Goal: Transaction & Acquisition: Book appointment/travel/reservation

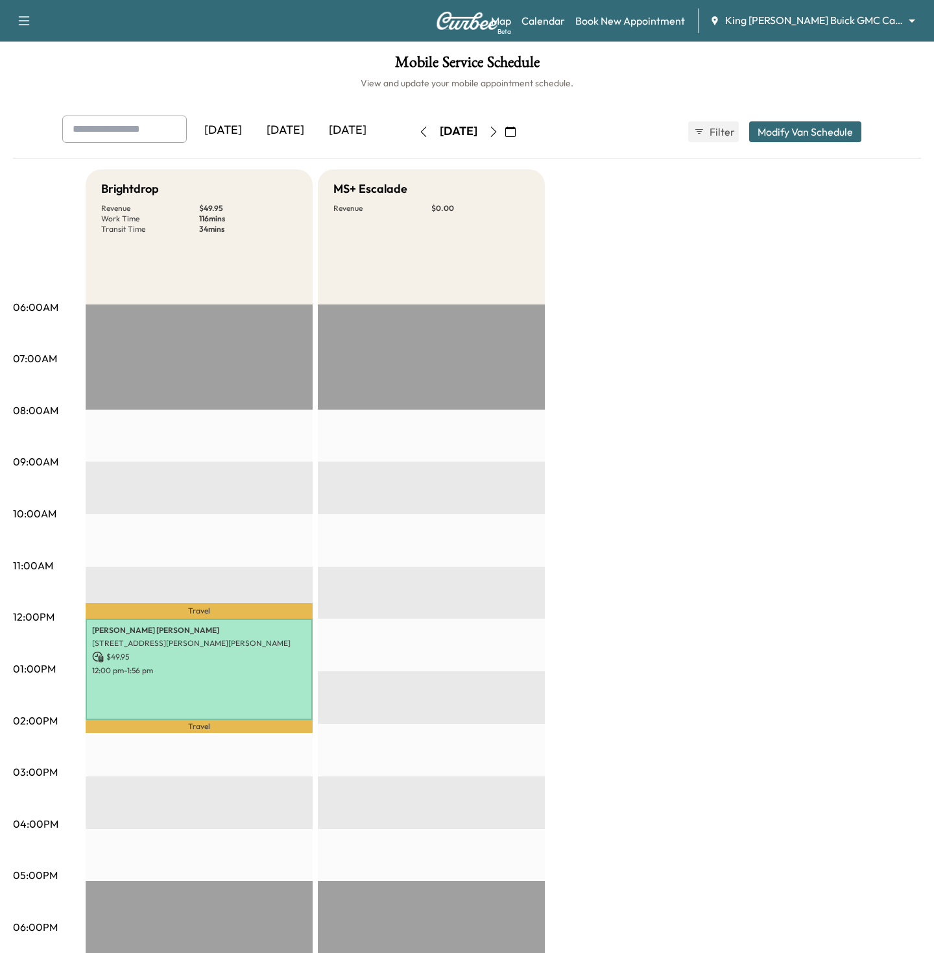
click at [852, 40] on div "Support Log Out Map Beta Calendar Book New Appointment King O'Rourke Buick GMC …" at bounding box center [467, 21] width 934 height 42
click at [844, 34] on div "Support Log Out Map Beta Calendar Book New Appointment King O'Rourke Buick GMC …" at bounding box center [467, 21] width 934 height 42
click at [838, 18] on body "Support Log Out Map Beta Calendar Book New Appointment King O'Rourke Buick GMC …" at bounding box center [467, 476] width 934 height 953
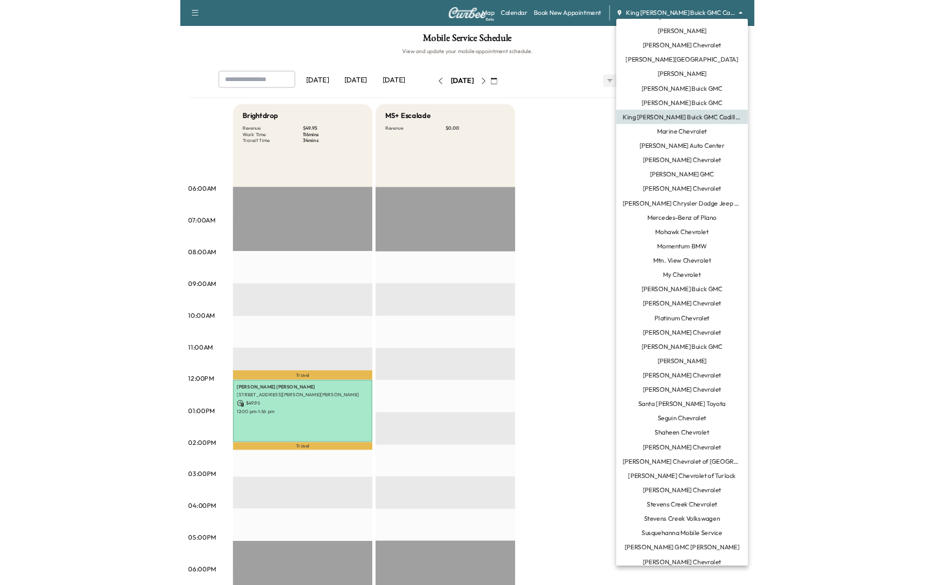
scroll to position [755, 0]
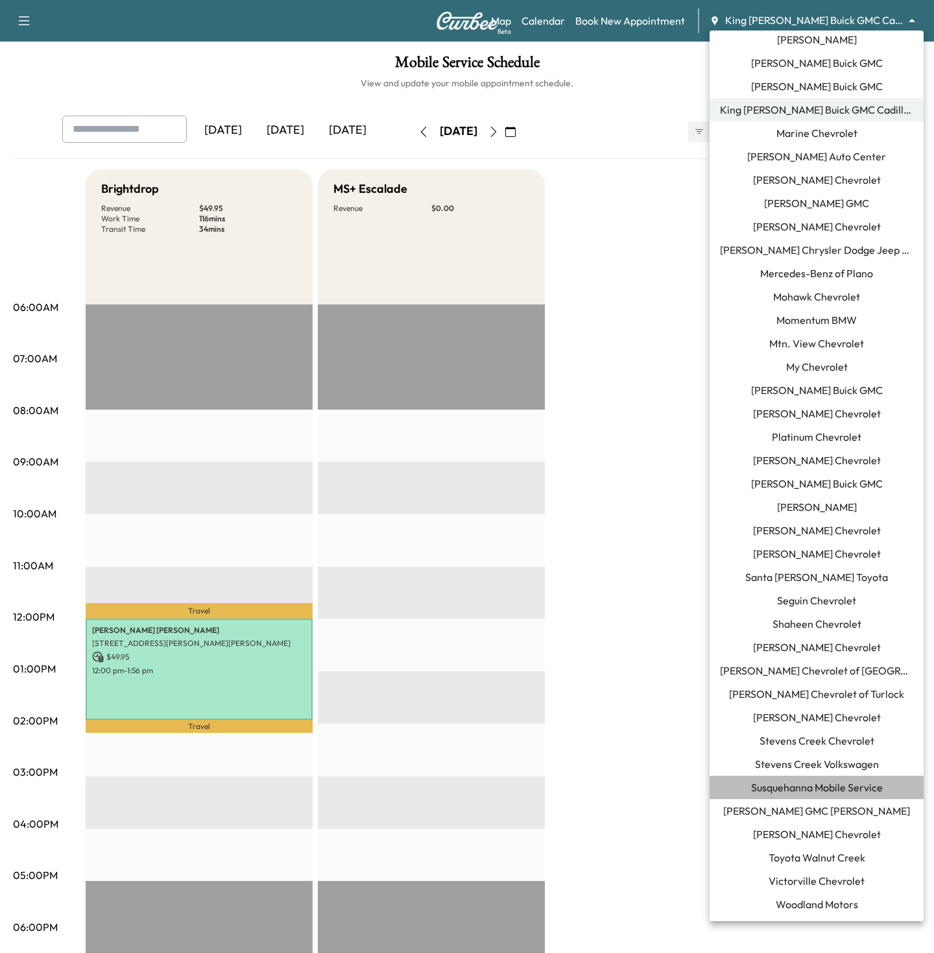
click at [794, 784] on span "Susquehanna Mobile Service" at bounding box center [817, 787] width 132 height 16
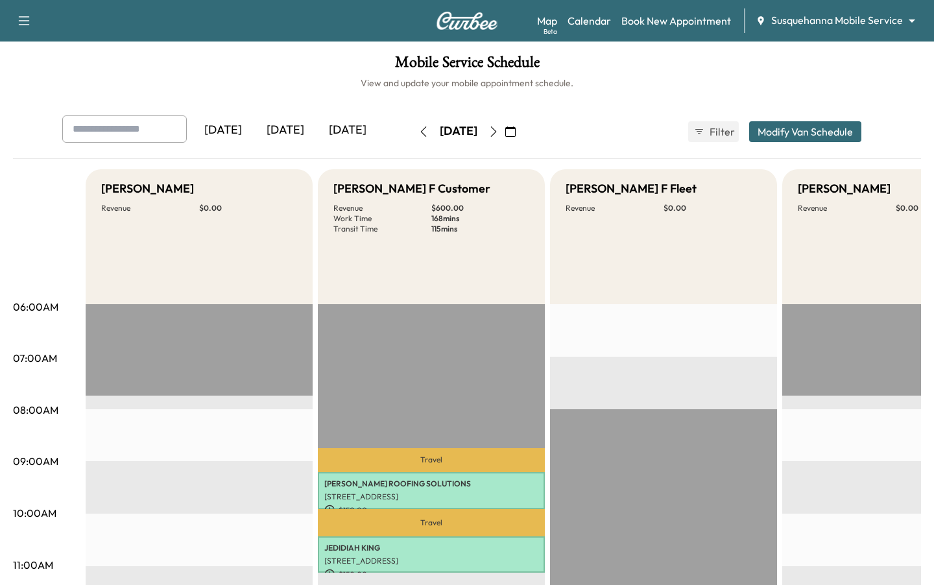
click at [522, 127] on button "button" at bounding box center [511, 131] width 22 height 21
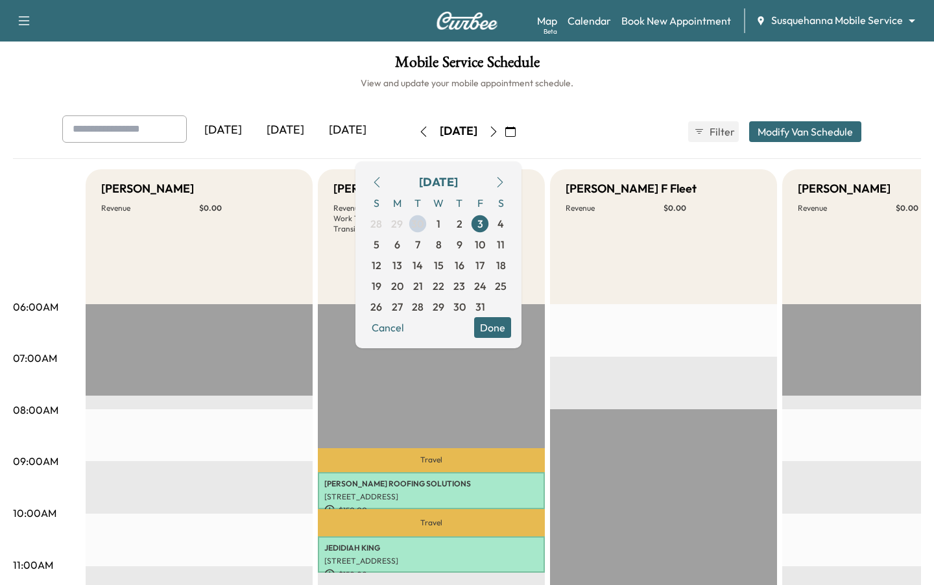
click at [382, 180] on icon "button" at bounding box center [377, 182] width 10 height 10
click at [403, 306] on span "29" at bounding box center [397, 307] width 12 height 16
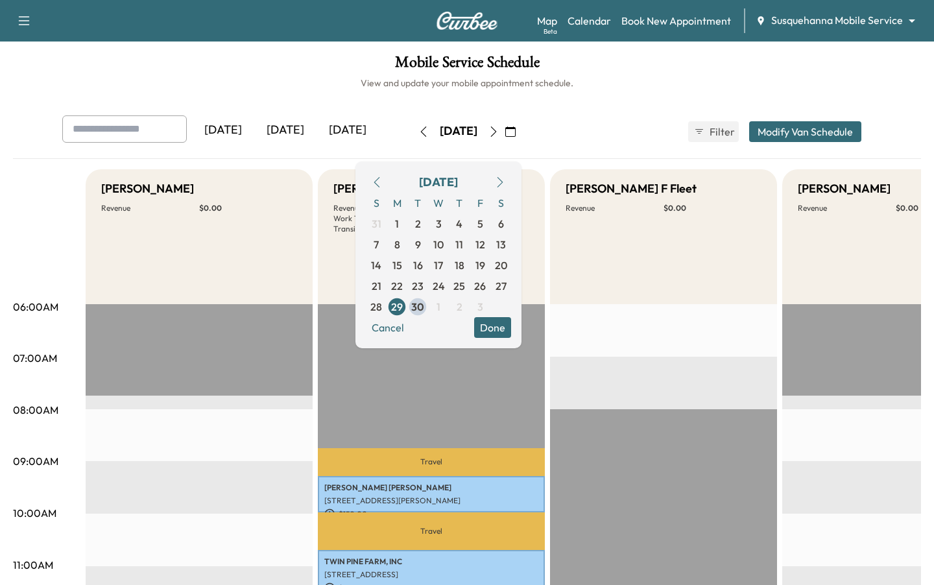
click at [511, 328] on button "Done" at bounding box center [492, 327] width 37 height 21
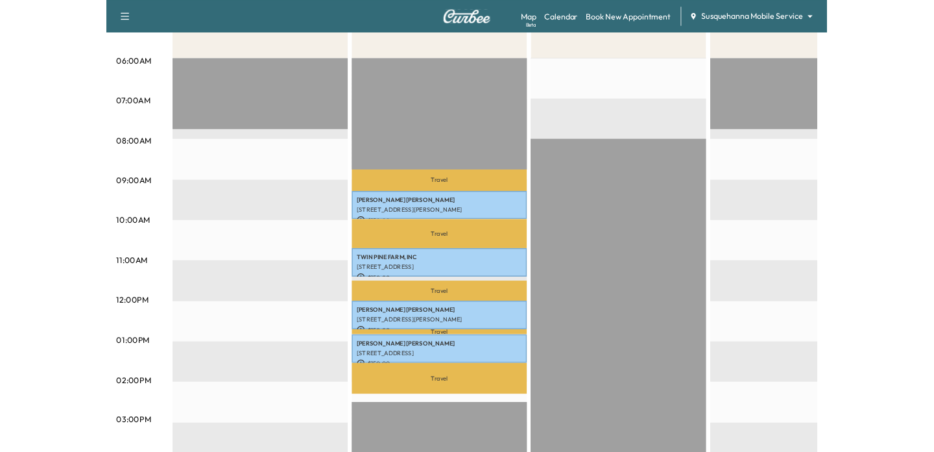
scroll to position [231, 0]
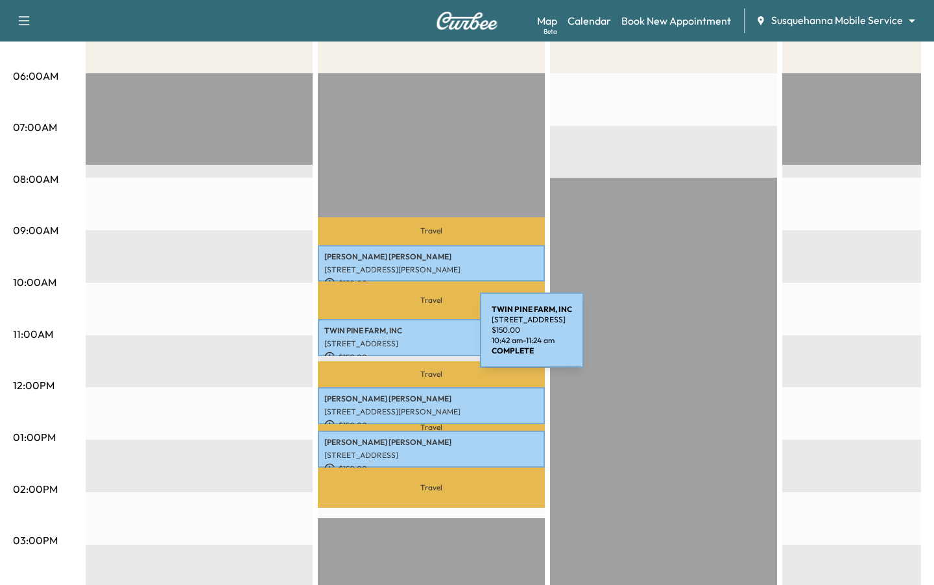
click at [384, 338] on div "TWIN PINE FARM, INC 1541 RIDGE ROAD, WHITEFORD, MD, USA $ 150.00 10:42 am - 11:…" at bounding box center [431, 337] width 227 height 37
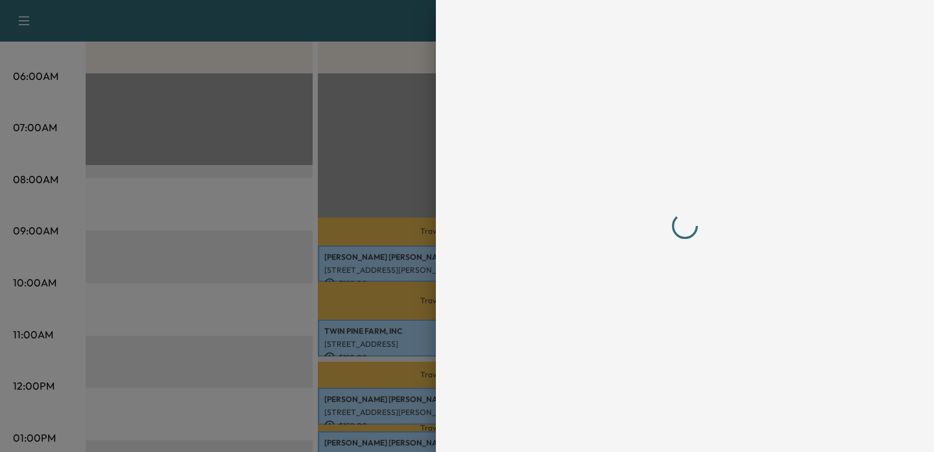
click at [356, 250] on div at bounding box center [467, 226] width 934 height 452
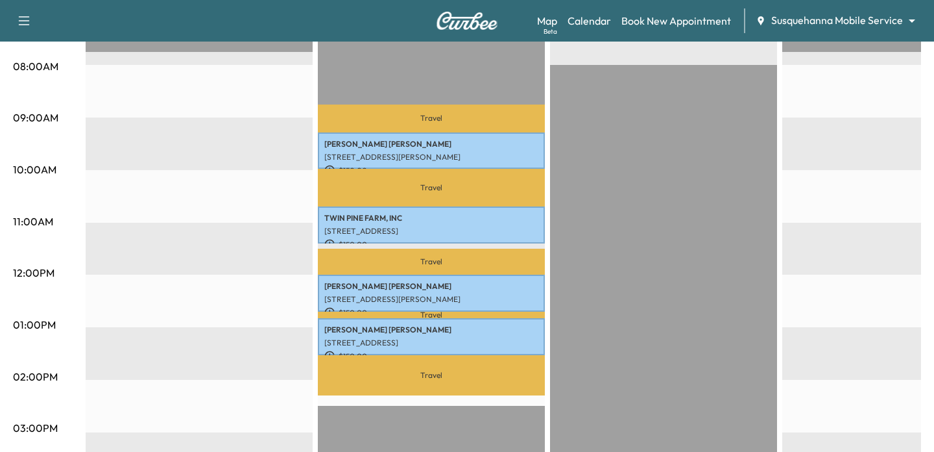
scroll to position [343, 0]
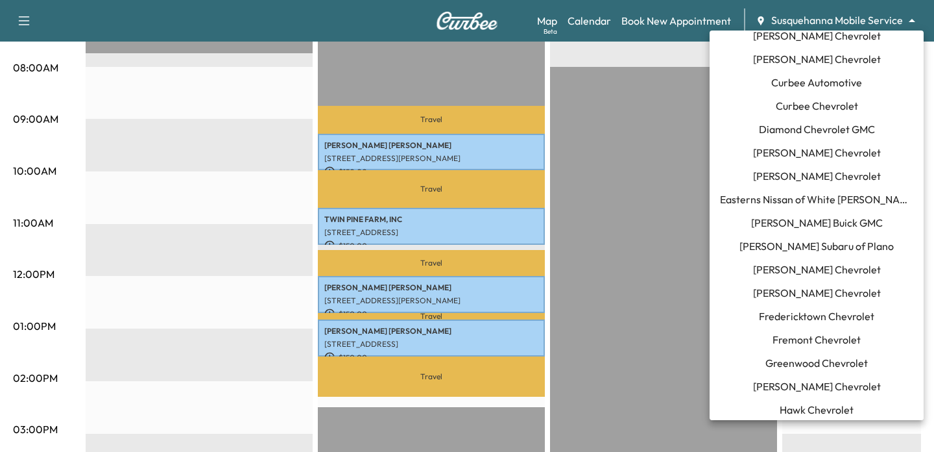
scroll to position [251, 0]
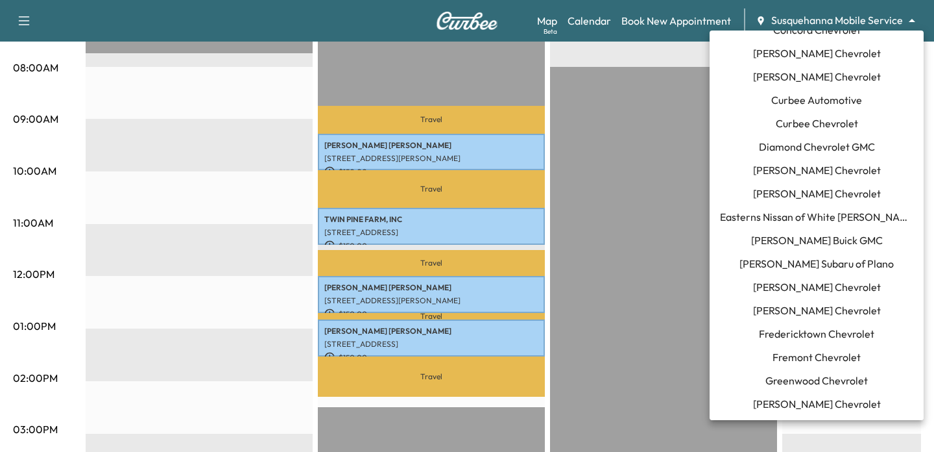
click at [796, 130] on span "Curbee Chevrolet" at bounding box center [817, 123] width 82 height 16
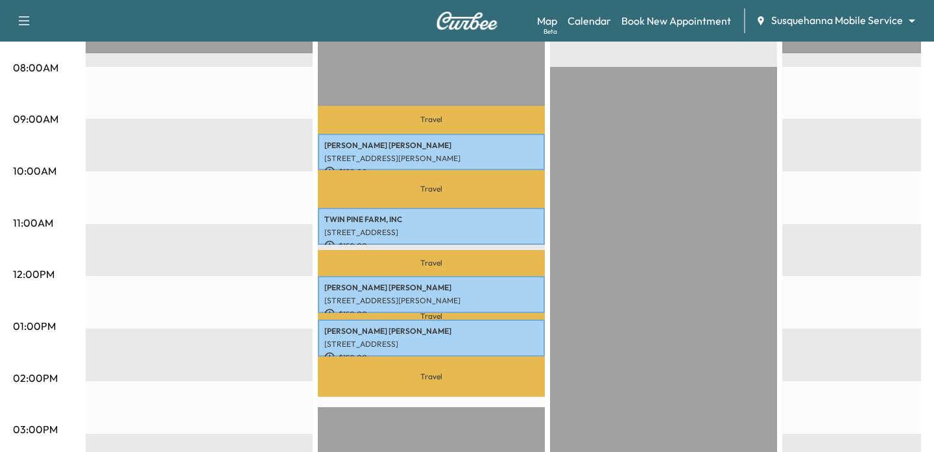
scroll to position [0, 0]
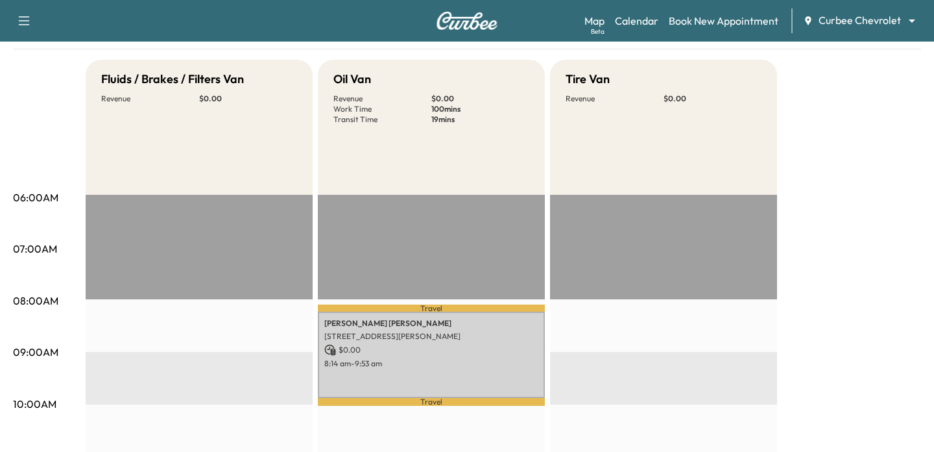
scroll to position [128, 0]
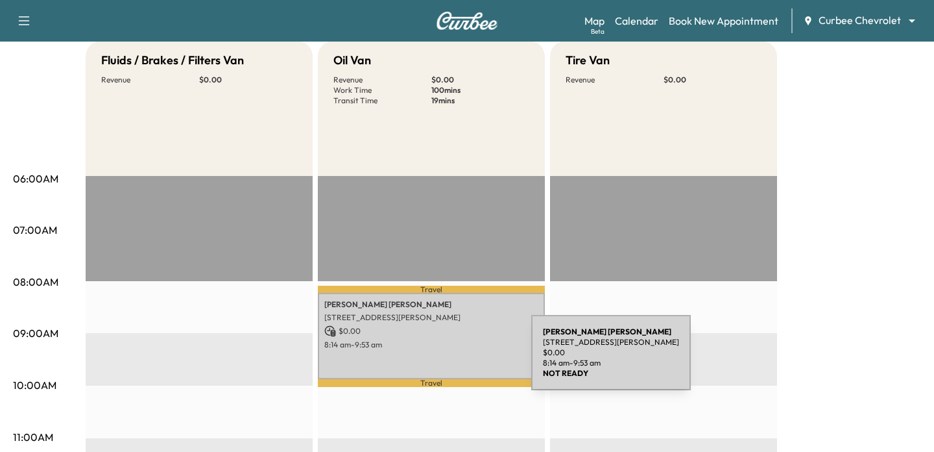
click at [434, 360] on div "Chris Mudd 17304 Preston Rd, Dallas, TX 75252, USA $ 0.00 8:14 am - 9:53 am" at bounding box center [431, 336] width 227 height 86
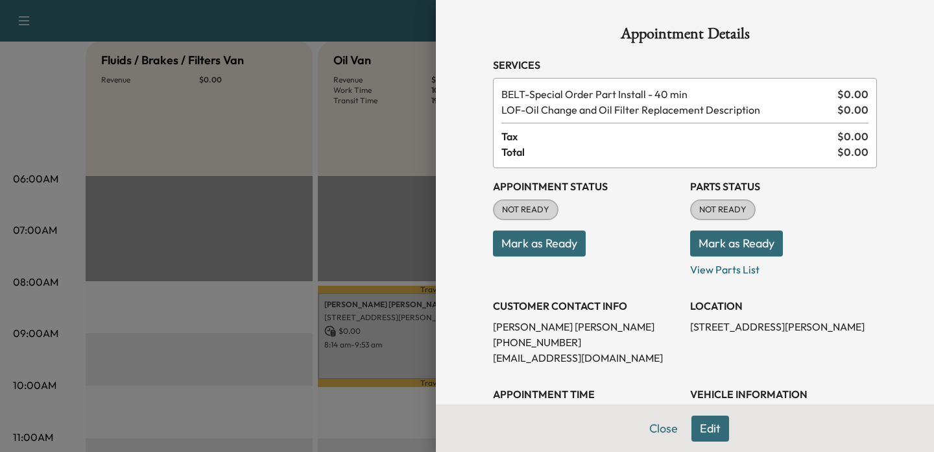
click at [245, 348] on div at bounding box center [467, 226] width 934 height 452
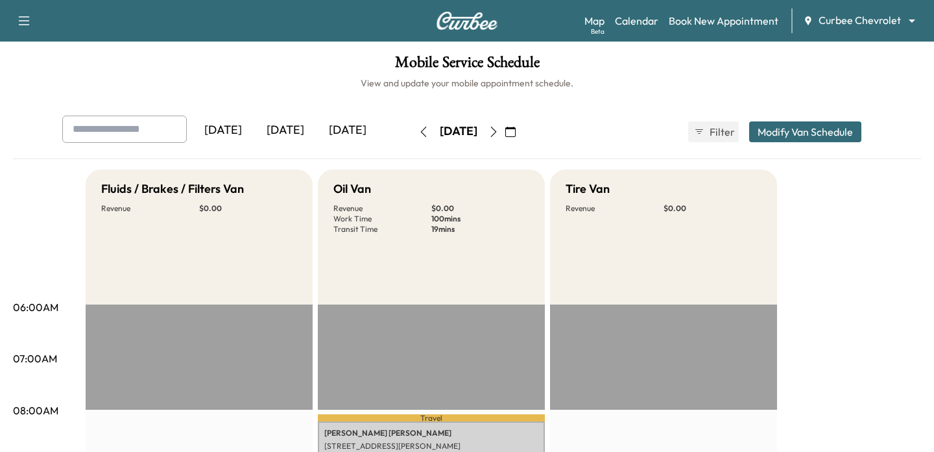
click at [419, 127] on icon "button" at bounding box center [424, 132] width 10 height 10
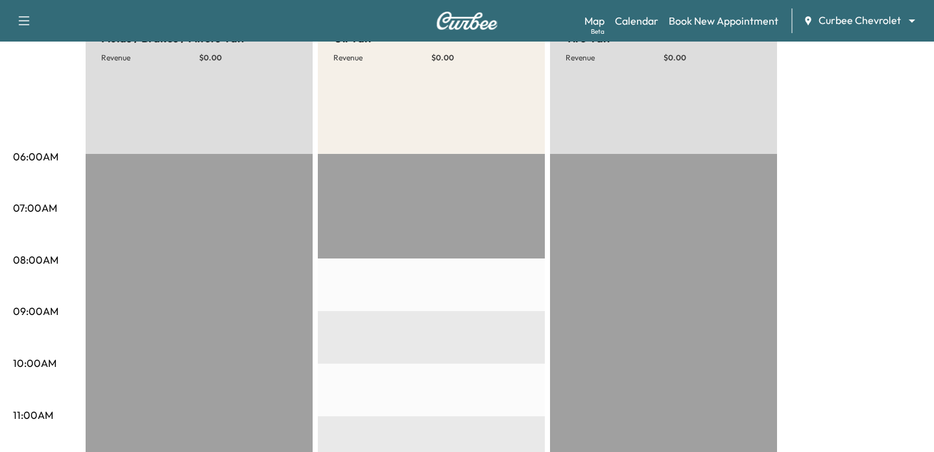
scroll to position [125, 0]
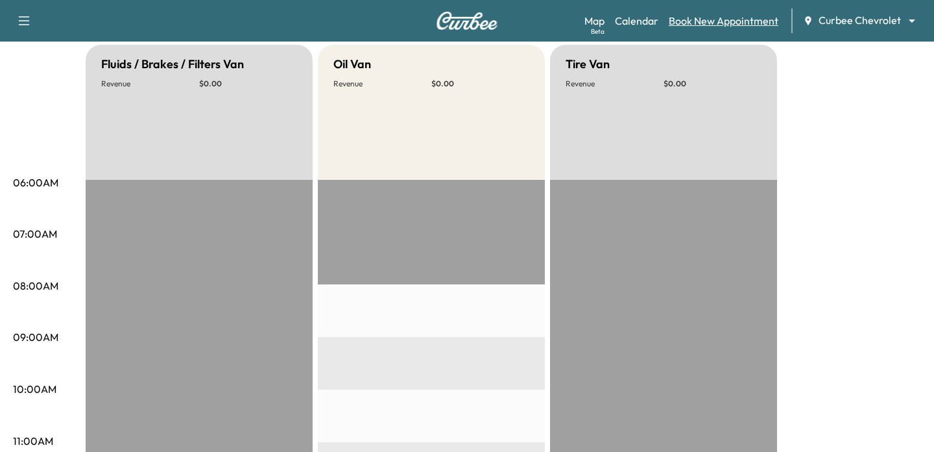
click at [726, 25] on link "Book New Appointment" at bounding box center [724, 21] width 110 height 16
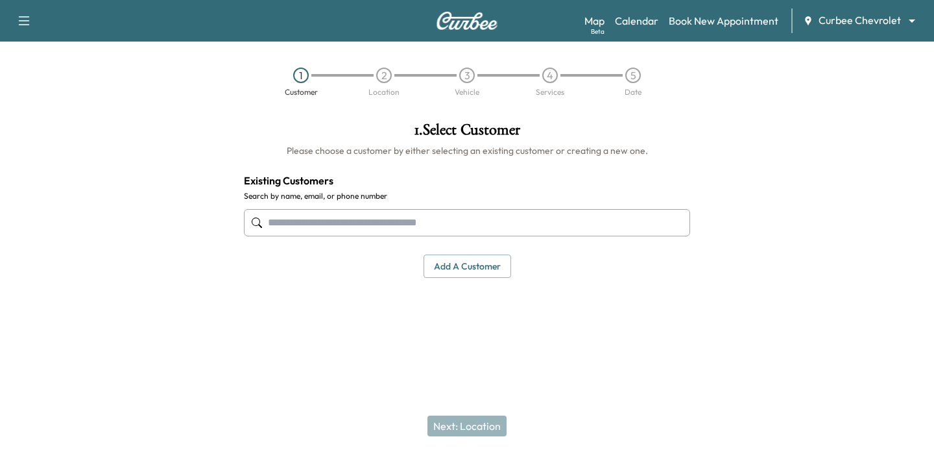
click at [295, 221] on input "text" at bounding box center [467, 222] width 446 height 27
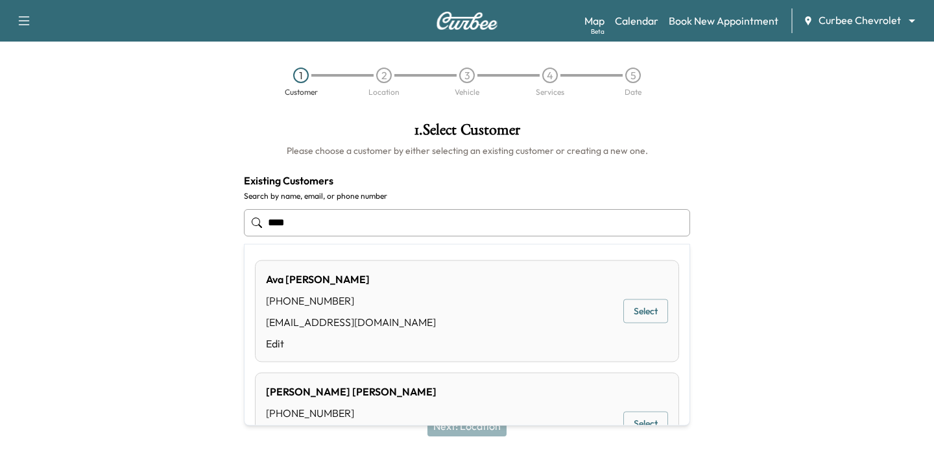
click at [640, 313] on button "Select" at bounding box center [646, 311] width 45 height 24
type input "********"
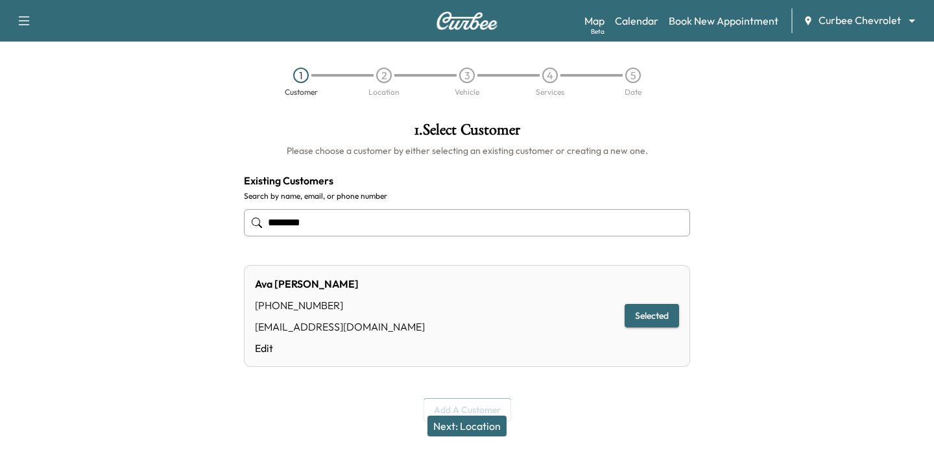
click at [481, 430] on button "Next: Location" at bounding box center [467, 425] width 79 height 21
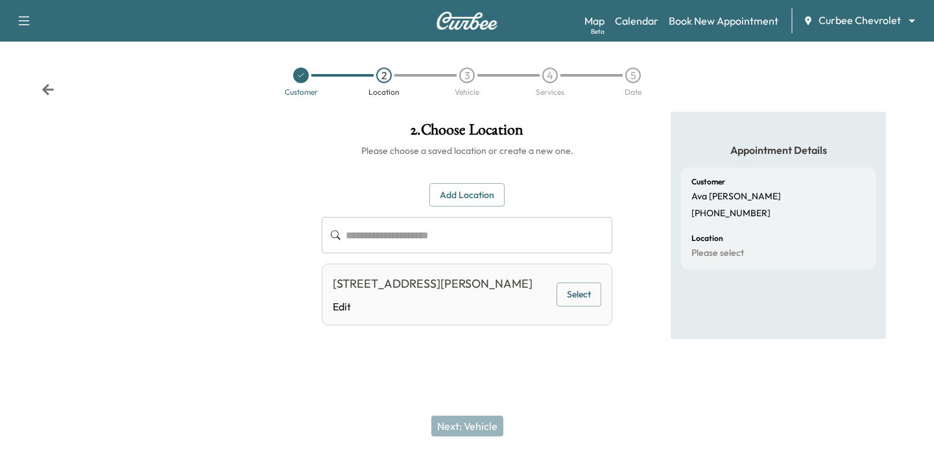
click at [594, 280] on div "7934 Arapaho Rd, Dallas, TX 75248, USA Edit Select" at bounding box center [467, 294] width 291 height 62
click at [583, 293] on button "Select" at bounding box center [579, 294] width 45 height 24
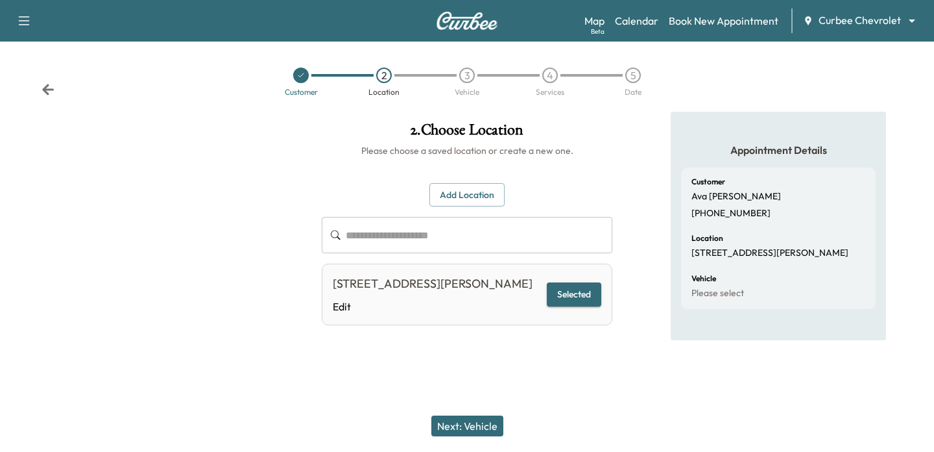
click at [470, 422] on button "Next: Vehicle" at bounding box center [467, 425] width 72 height 21
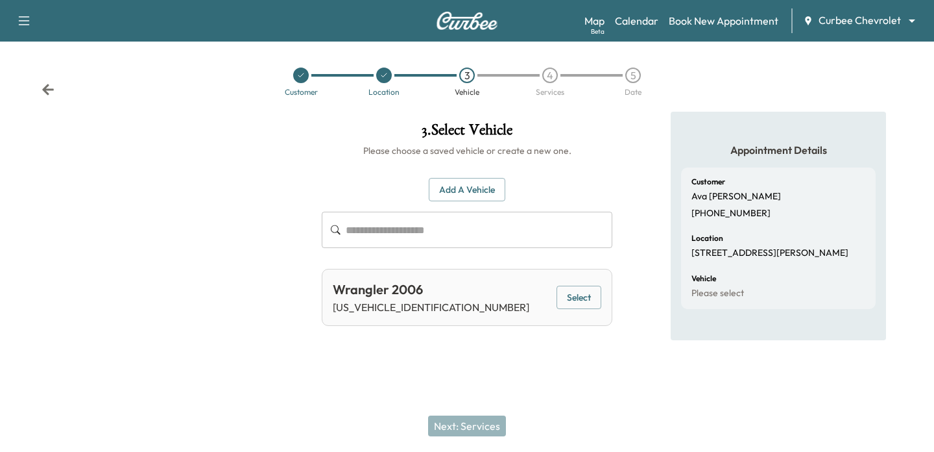
click at [583, 294] on button "Select" at bounding box center [579, 297] width 45 height 24
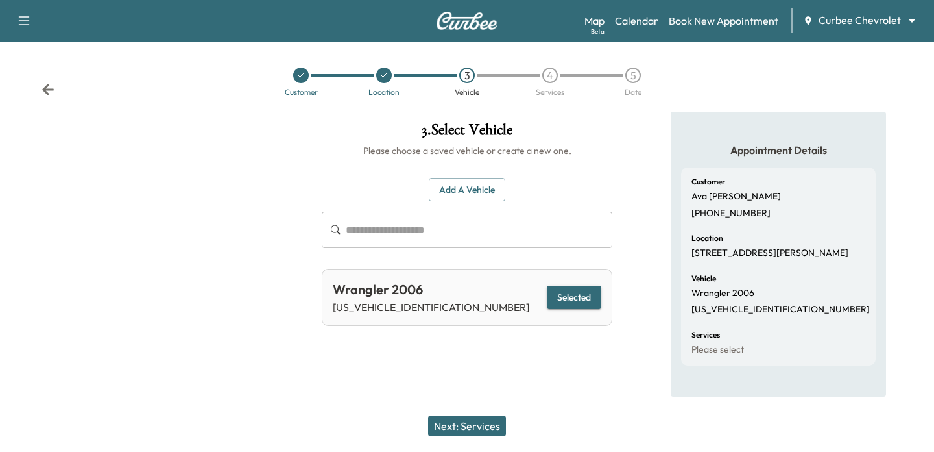
click at [459, 419] on button "Next: Services" at bounding box center [467, 425] width 78 height 21
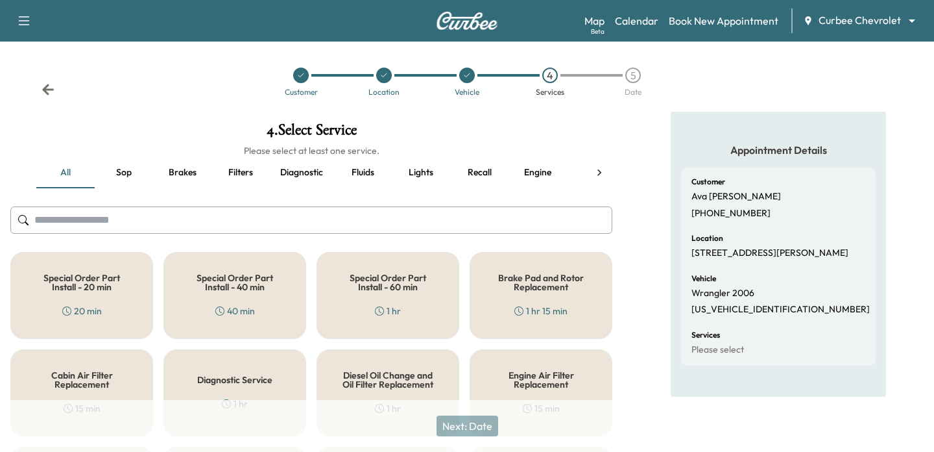
click at [372, 287] on h5 "Special Order Part Install - 60 min" at bounding box center [388, 282] width 100 height 18
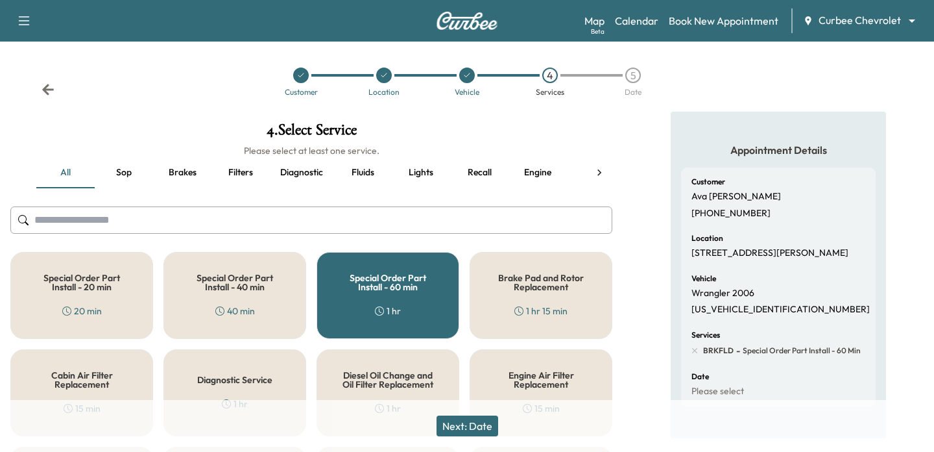
click at [459, 420] on button "Next: Date" at bounding box center [468, 425] width 62 height 21
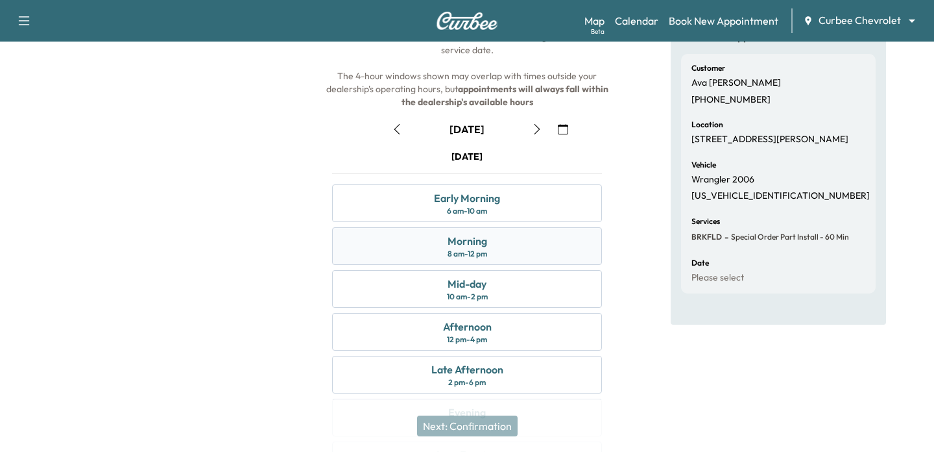
scroll to position [120, 0]
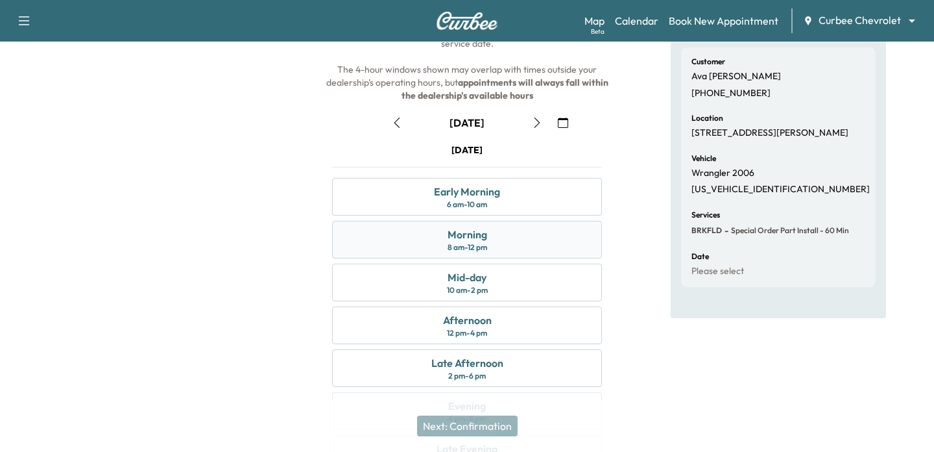
click at [479, 245] on div "8 am - 12 pm" at bounding box center [468, 247] width 40 height 10
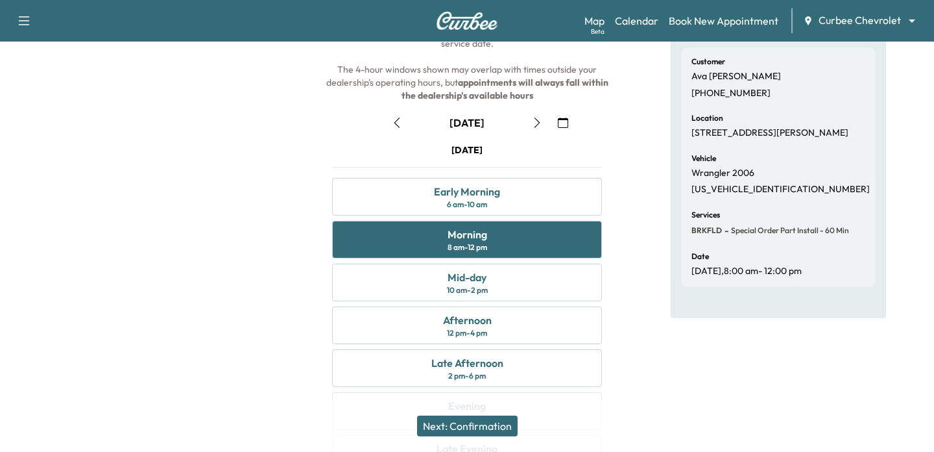
click at [469, 423] on button "Next: Confirmation" at bounding box center [467, 425] width 101 height 21
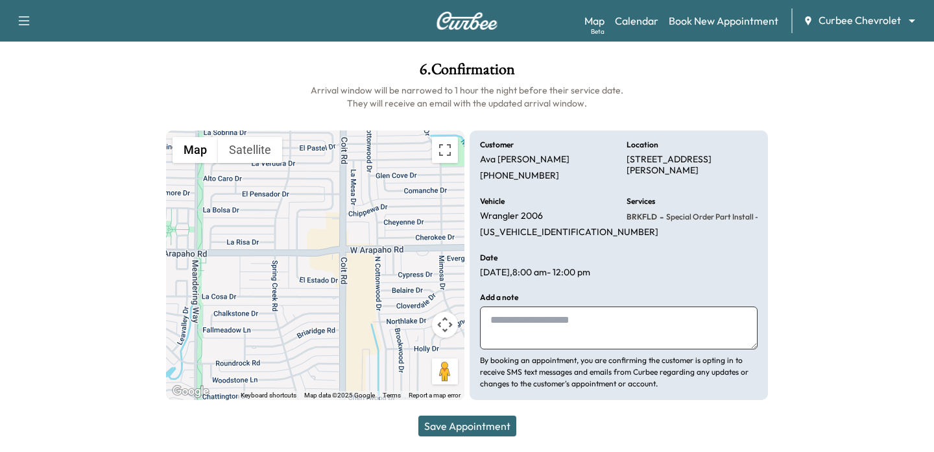
click at [469, 423] on button "Save Appointment" at bounding box center [468, 425] width 98 height 21
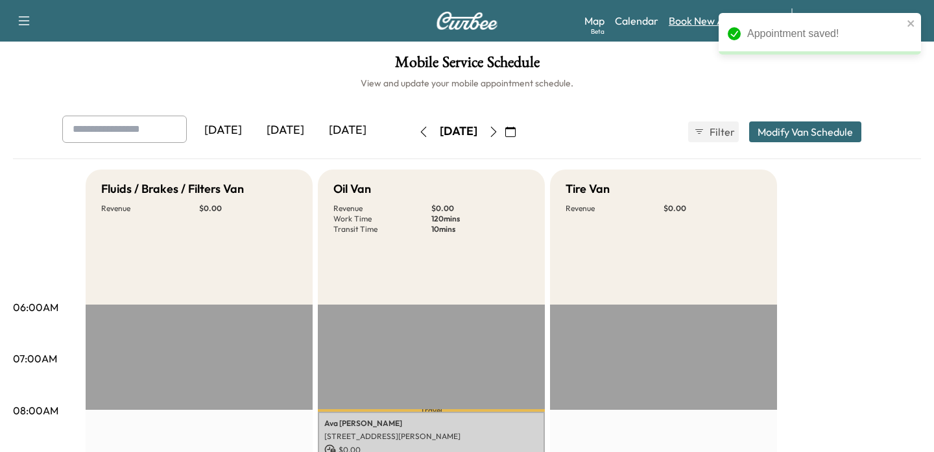
click at [699, 21] on link "Book New Appointment" at bounding box center [724, 21] width 110 height 16
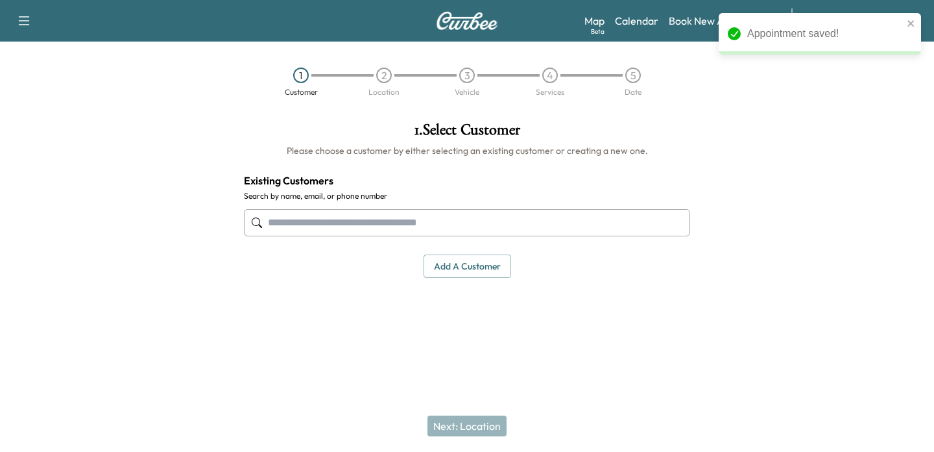
click at [318, 230] on input "text" at bounding box center [467, 222] width 446 height 27
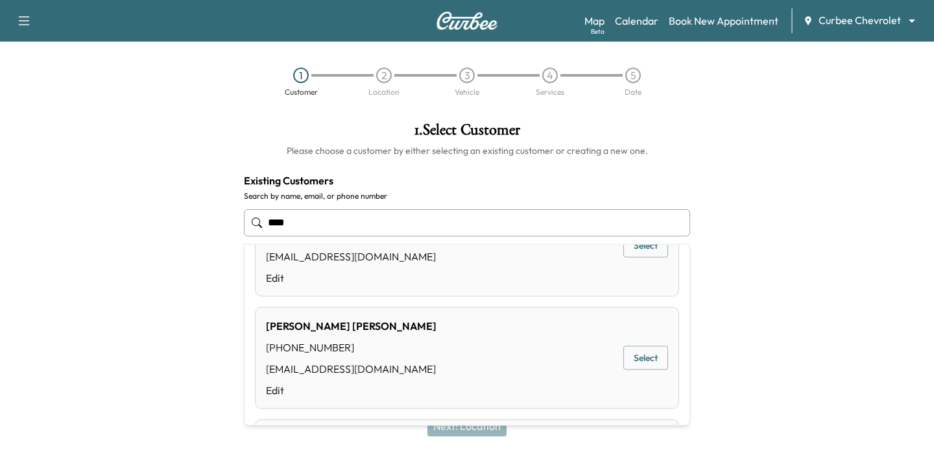
scroll to position [67, 0]
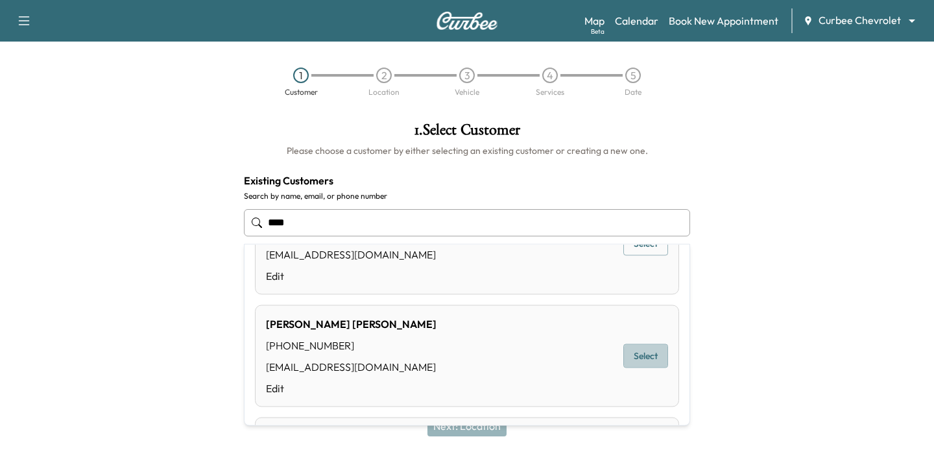
click at [637, 359] on button "Select" at bounding box center [646, 356] width 45 height 24
type input "**********"
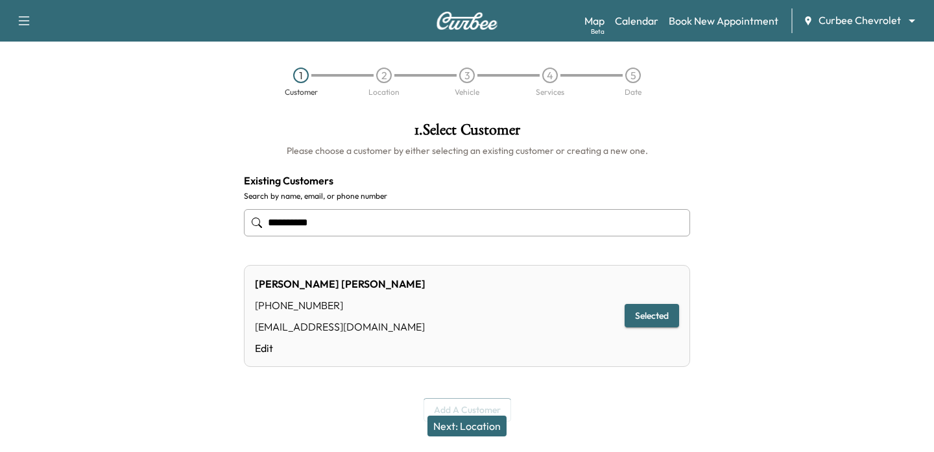
click at [451, 419] on button "Next: Location" at bounding box center [467, 425] width 79 height 21
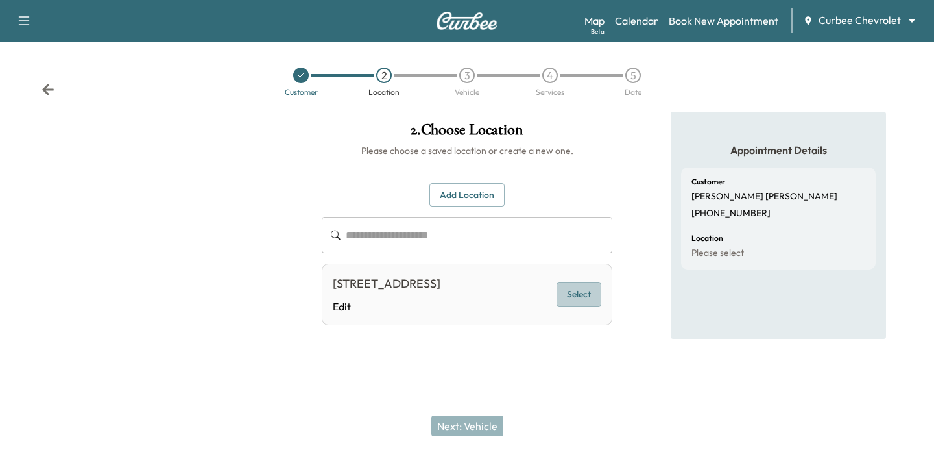
click at [592, 298] on button "Select" at bounding box center [579, 294] width 45 height 24
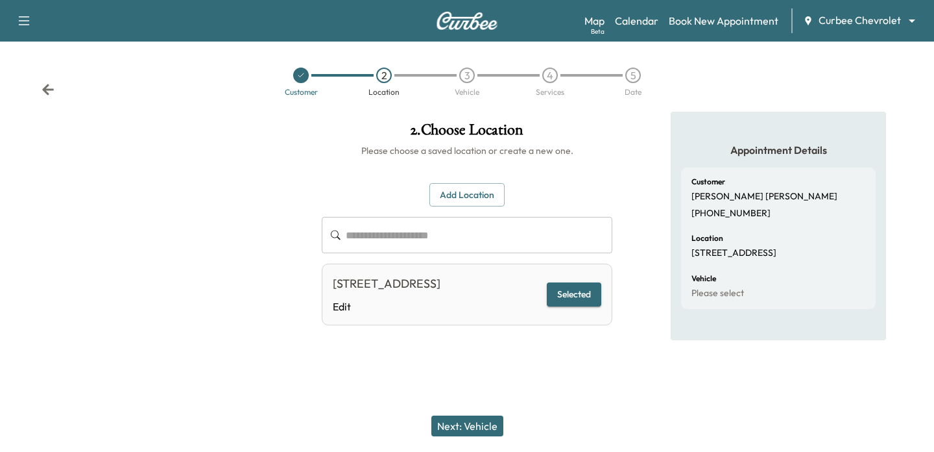
click at [461, 426] on button "Next: Vehicle" at bounding box center [467, 425] width 72 height 21
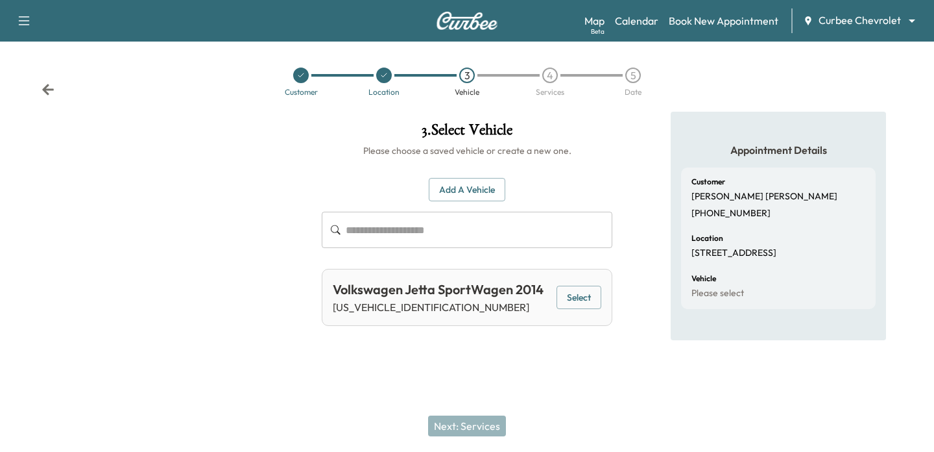
click at [582, 303] on button "Select" at bounding box center [579, 297] width 45 height 24
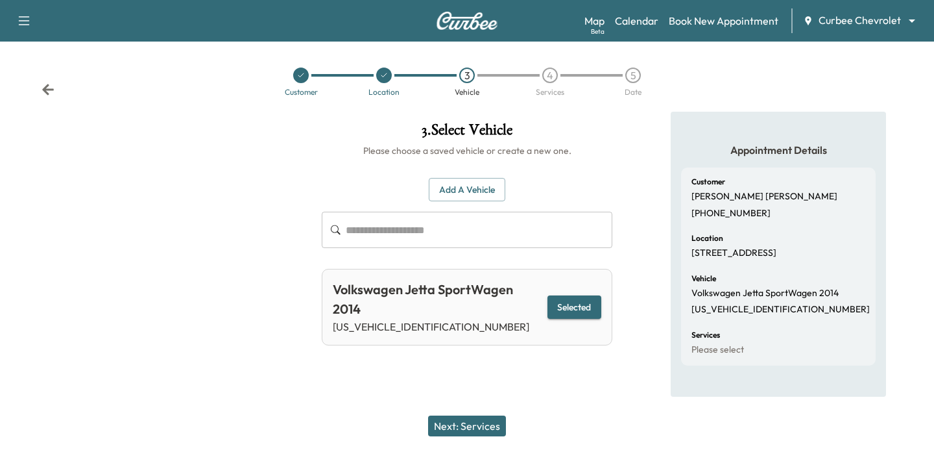
click at [446, 414] on div "Next: Services" at bounding box center [467, 426] width 934 height 52
click at [446, 431] on button "Next: Services" at bounding box center [467, 425] width 78 height 21
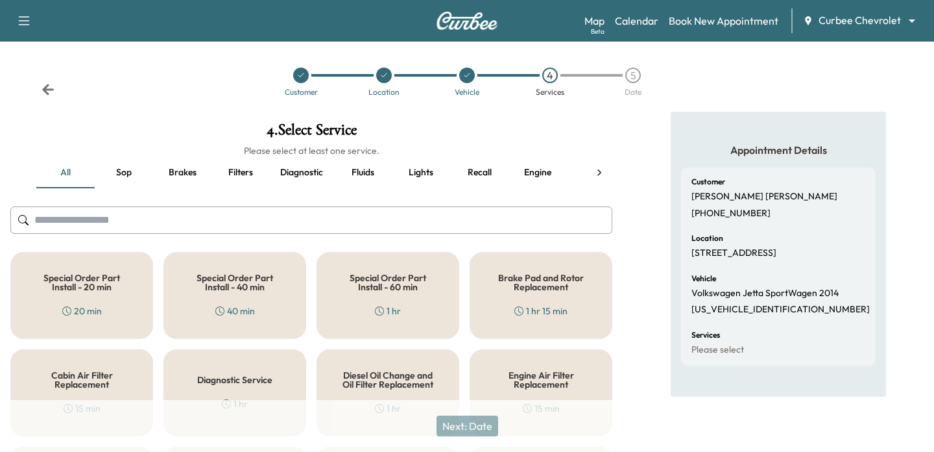
click at [418, 319] on div "Special Order Part Install - 60 min 1 hr" at bounding box center [388, 295] width 143 height 87
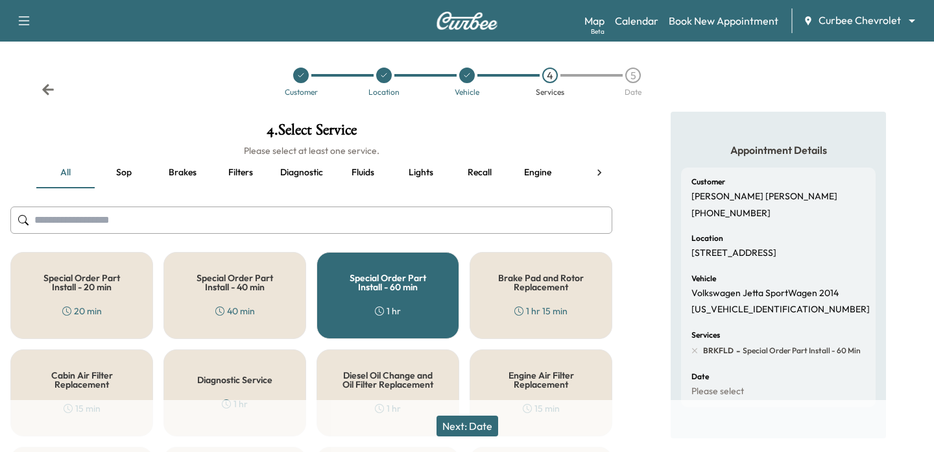
click at [474, 423] on button "Next: Date" at bounding box center [468, 425] width 62 height 21
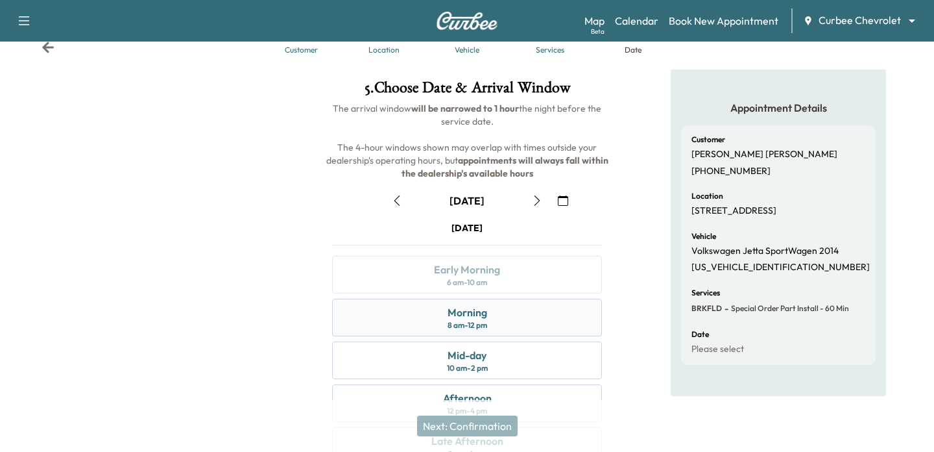
scroll to position [43, 0]
click at [481, 367] on div "10 am - 2 pm" at bounding box center [467, 367] width 41 height 10
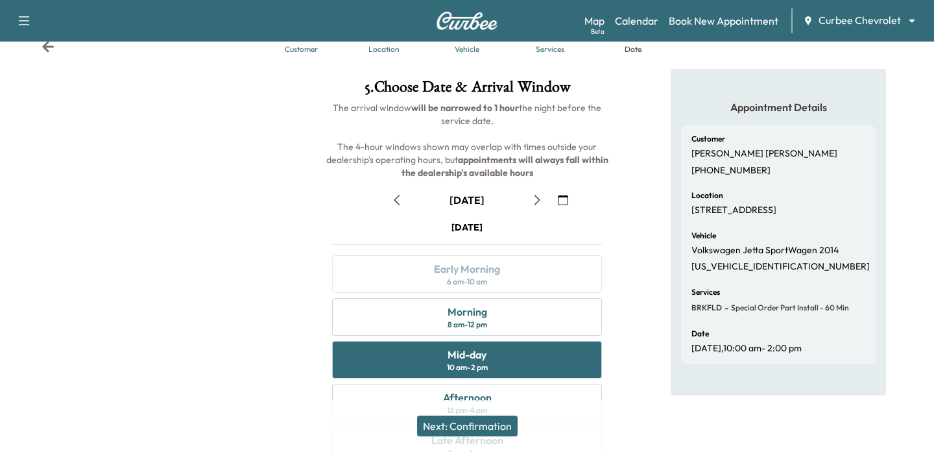
click at [467, 424] on button "Next: Confirmation" at bounding box center [467, 425] width 101 height 21
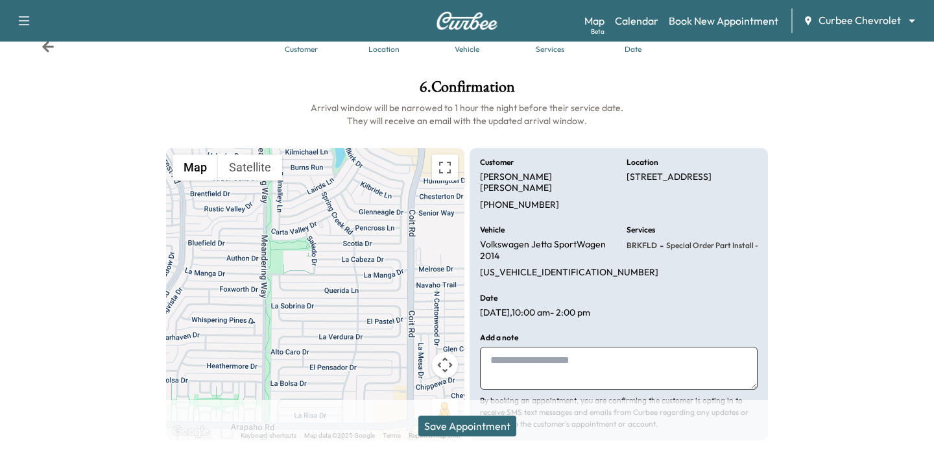
click at [467, 424] on button "Save Appointment" at bounding box center [468, 425] width 98 height 21
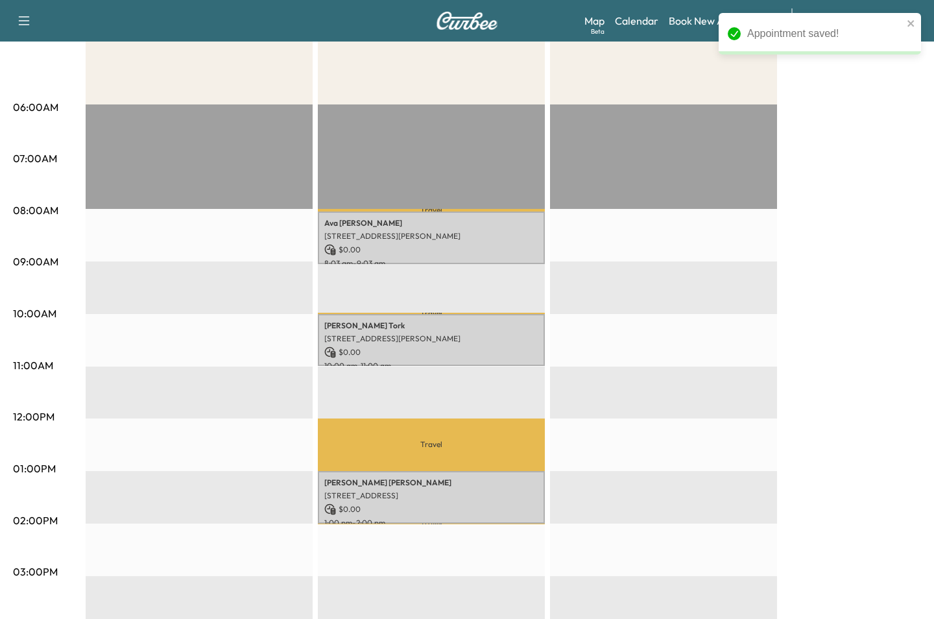
scroll to position [197, 0]
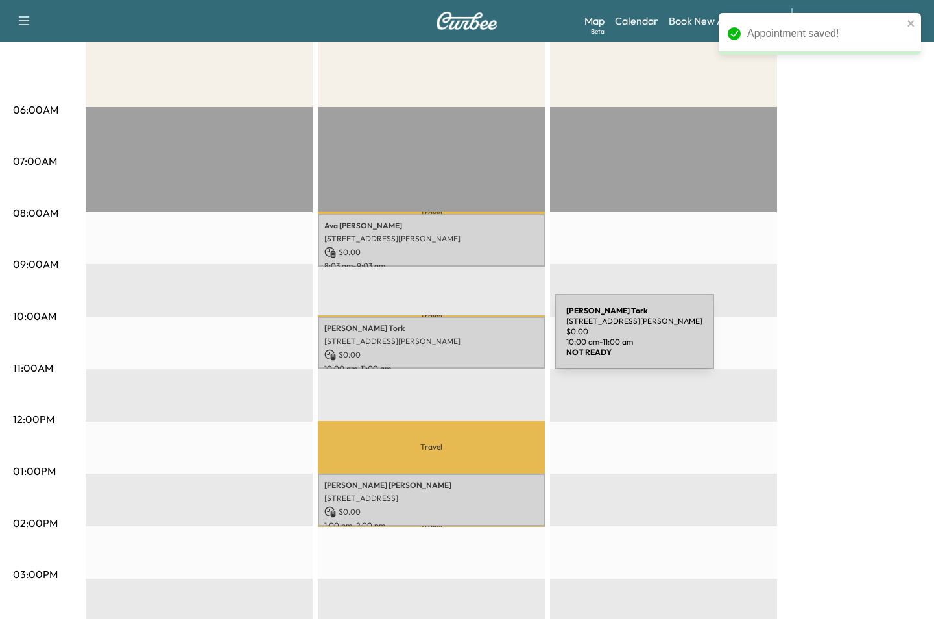
click at [457, 339] on p "[STREET_ADDRESS][PERSON_NAME]" at bounding box center [431, 341] width 214 height 10
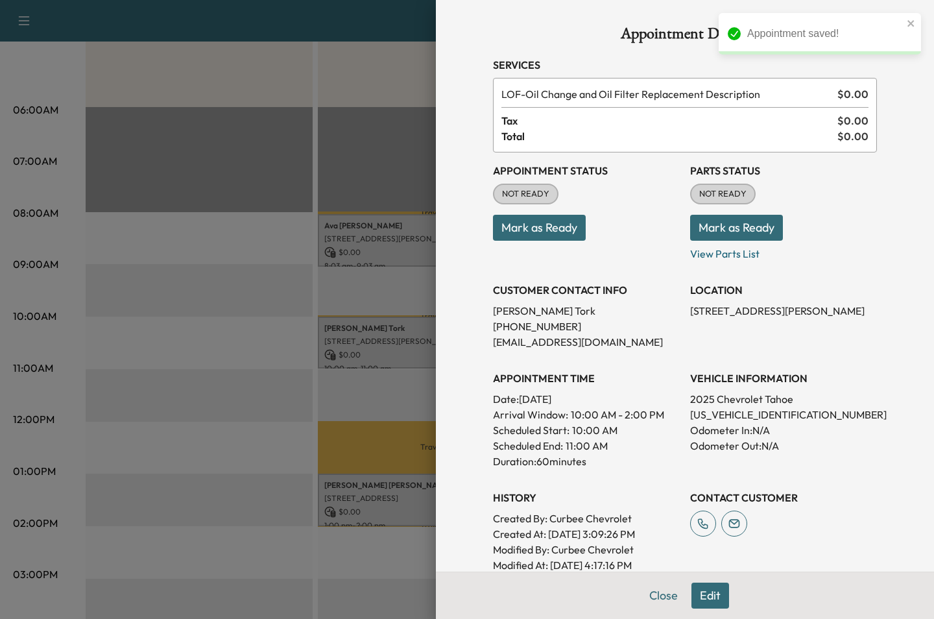
scroll to position [49, 0]
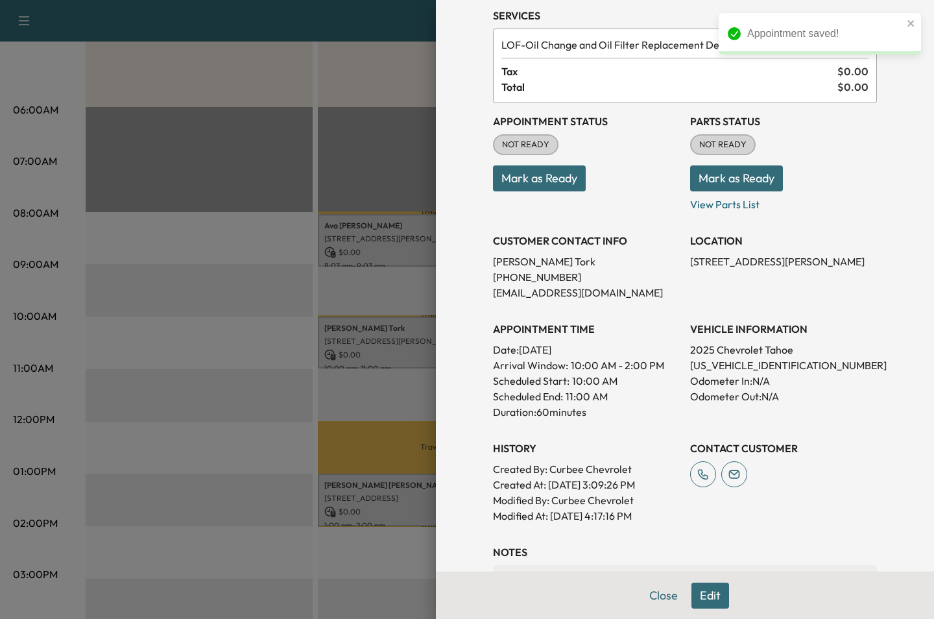
drag, startPoint x: 604, startPoint y: 485, endPoint x: 648, endPoint y: 487, distance: 43.5
click at [648, 487] on p "Created At : 09/30/2025 3:09:26 PM" at bounding box center [586, 485] width 187 height 16
drag, startPoint x: 594, startPoint y: 516, endPoint x: 653, endPoint y: 520, distance: 59.2
click at [653, 520] on p "Modified At : 09/30/2025 4:17:16 PM" at bounding box center [586, 516] width 187 height 16
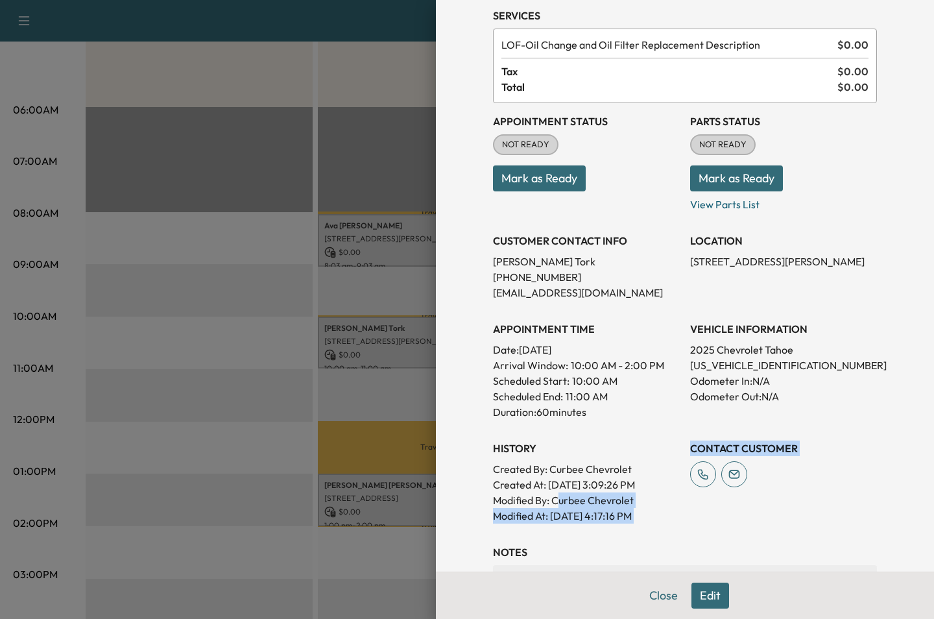
drag, startPoint x: 559, startPoint y: 502, endPoint x: 641, endPoint y: 522, distance: 84.7
click at [645, 524] on div "Appointment Details Services LOF - Oil Change and Oil Filter Replacement Descri…" at bounding box center [685, 327] width 415 height 752
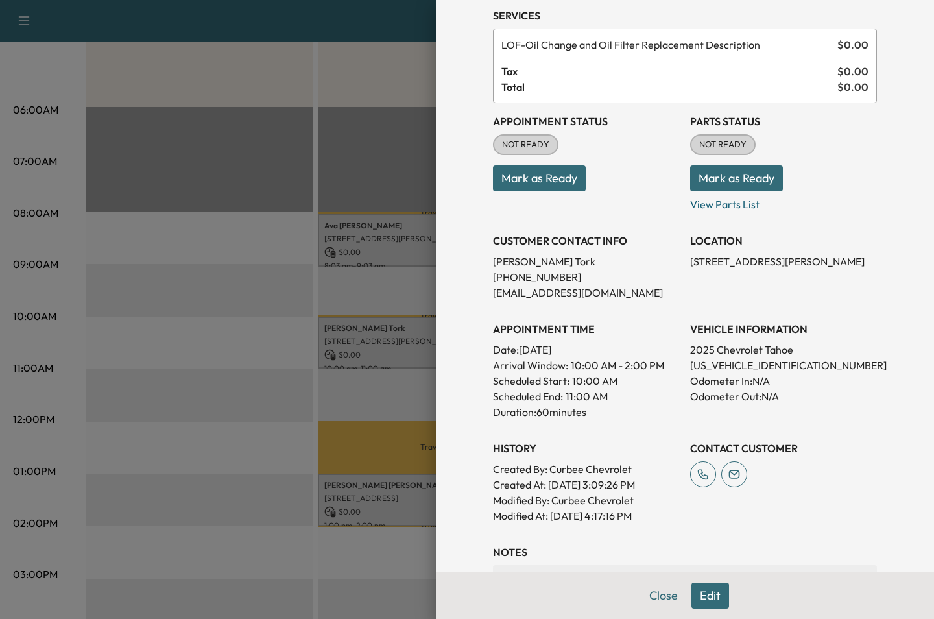
click at [357, 418] on div at bounding box center [467, 309] width 934 height 619
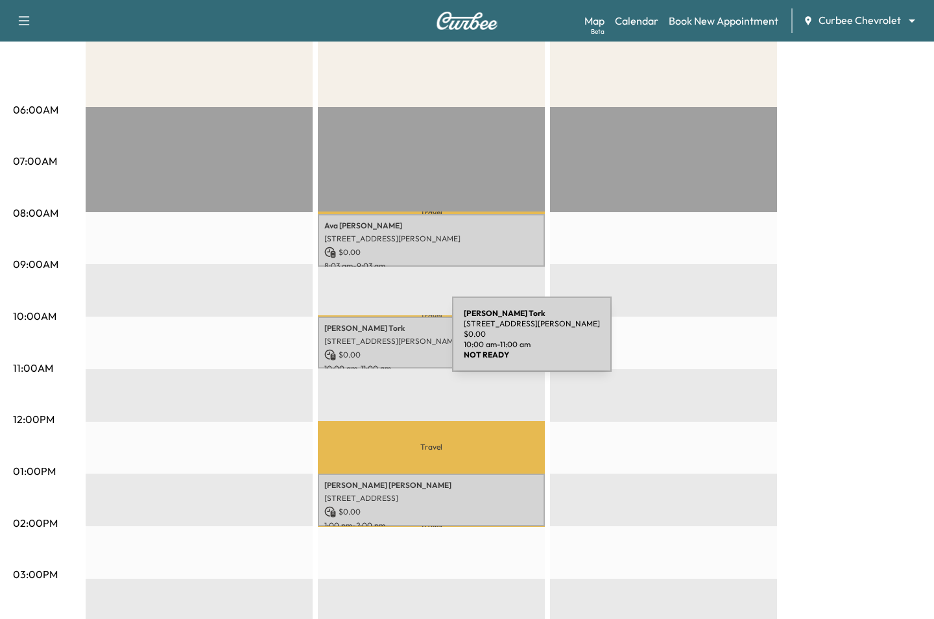
click at [355, 342] on p "[STREET_ADDRESS][PERSON_NAME]" at bounding box center [431, 341] width 214 height 10
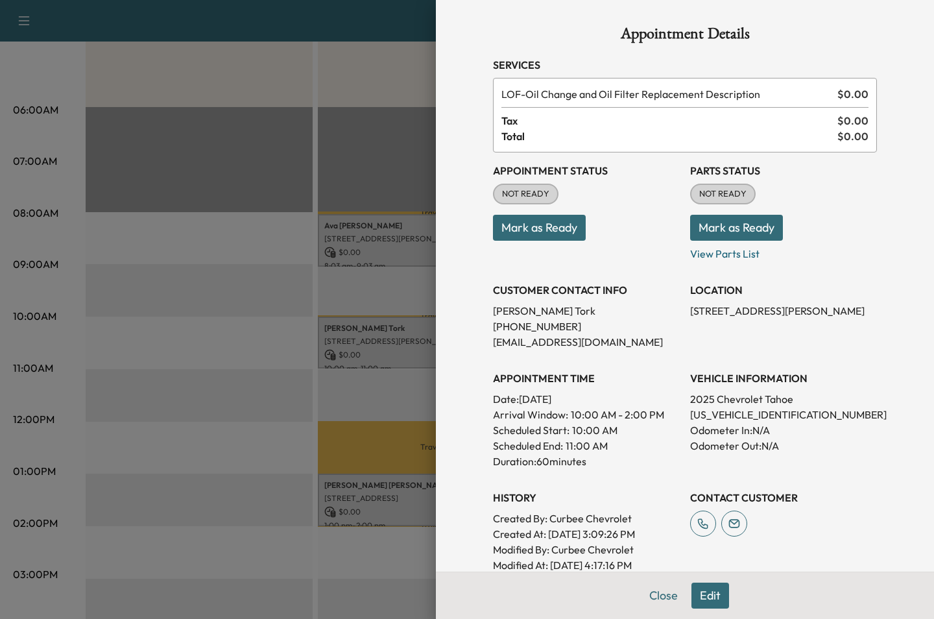
click at [323, 412] on div at bounding box center [467, 309] width 934 height 619
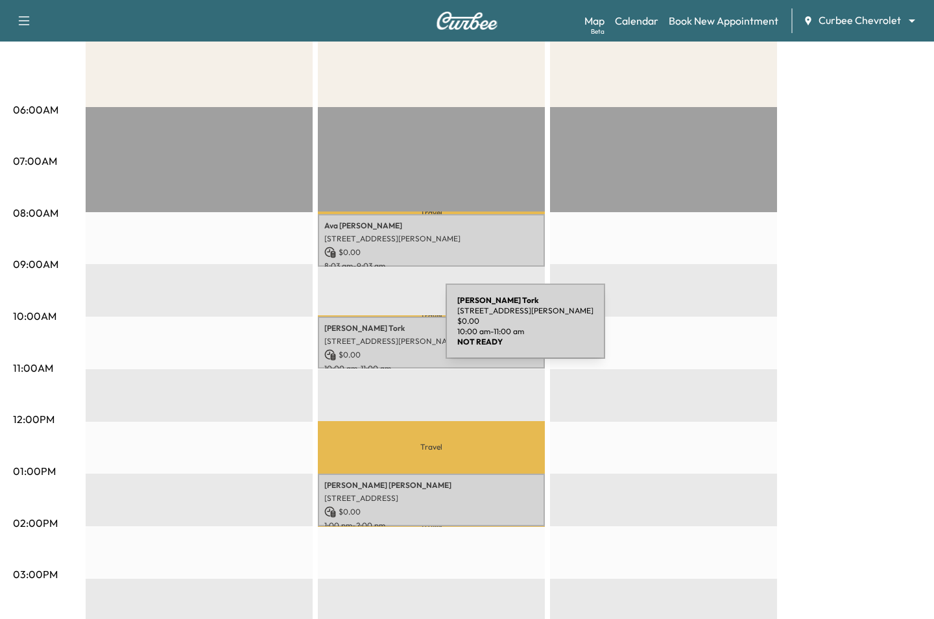
click at [348, 329] on p "Amir Tork" at bounding box center [431, 328] width 214 height 10
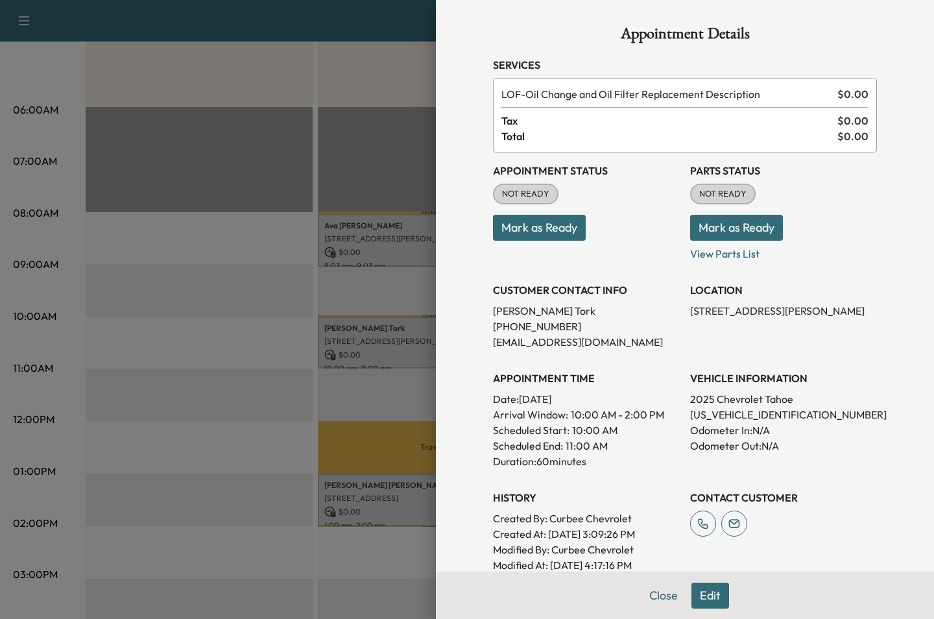
click at [153, 413] on div at bounding box center [467, 309] width 934 height 619
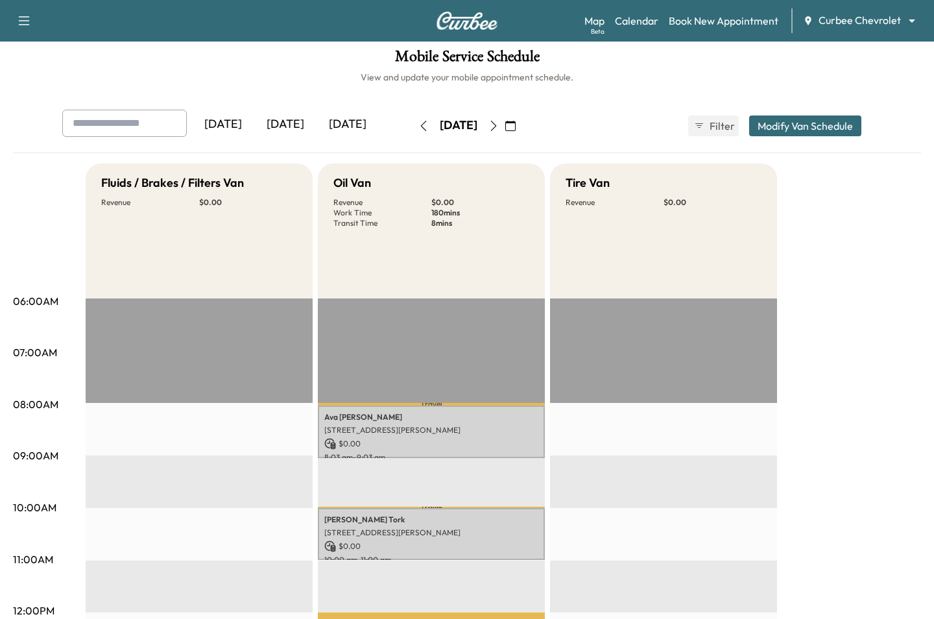
scroll to position [0, 0]
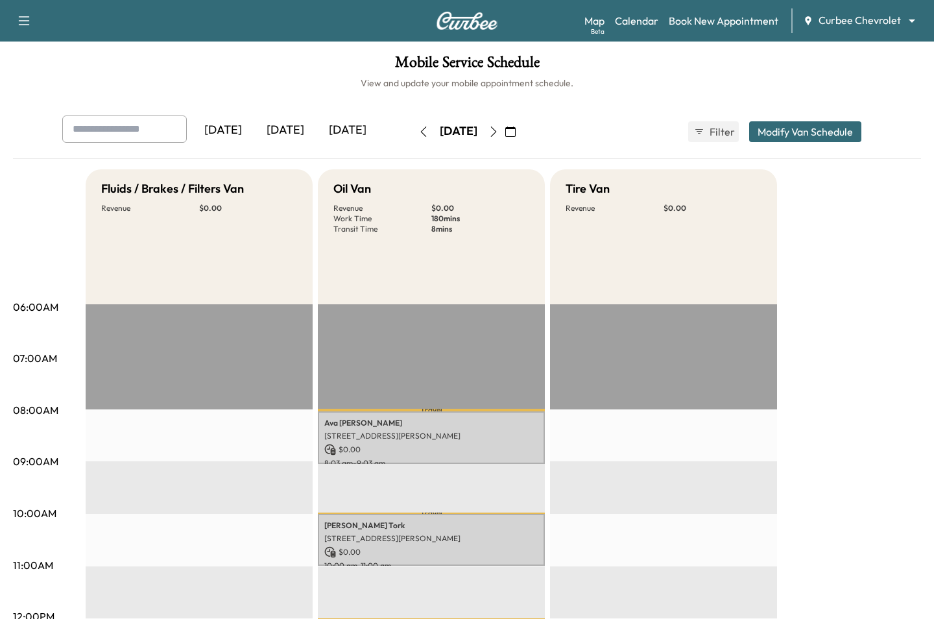
click at [419, 134] on icon "button" at bounding box center [424, 132] width 10 height 10
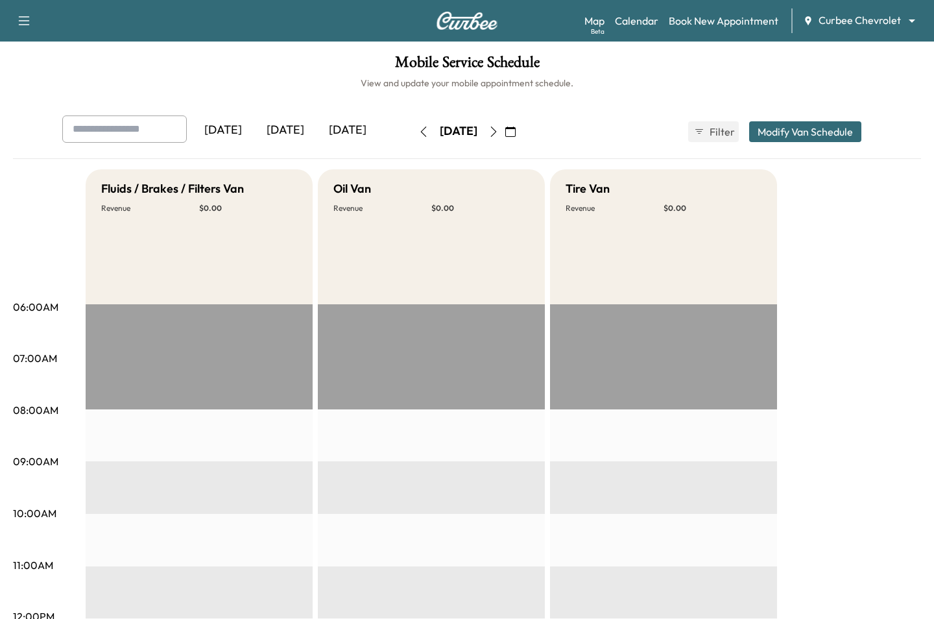
click at [284, 128] on div "[DATE]" at bounding box center [285, 130] width 62 height 30
click at [341, 130] on div "[DATE]" at bounding box center [348, 130] width 62 height 30
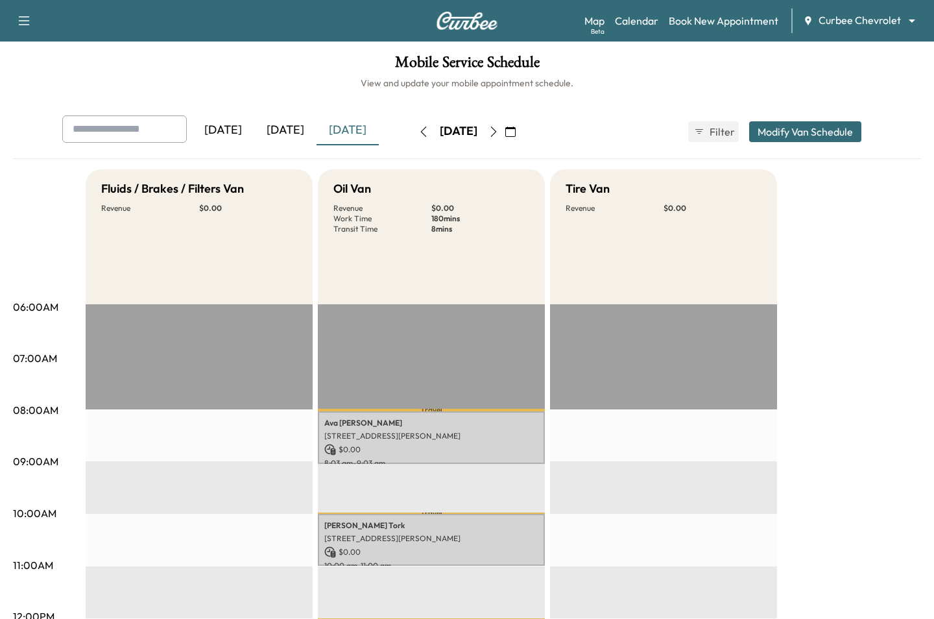
click at [499, 133] on icon "button" at bounding box center [494, 132] width 10 height 10
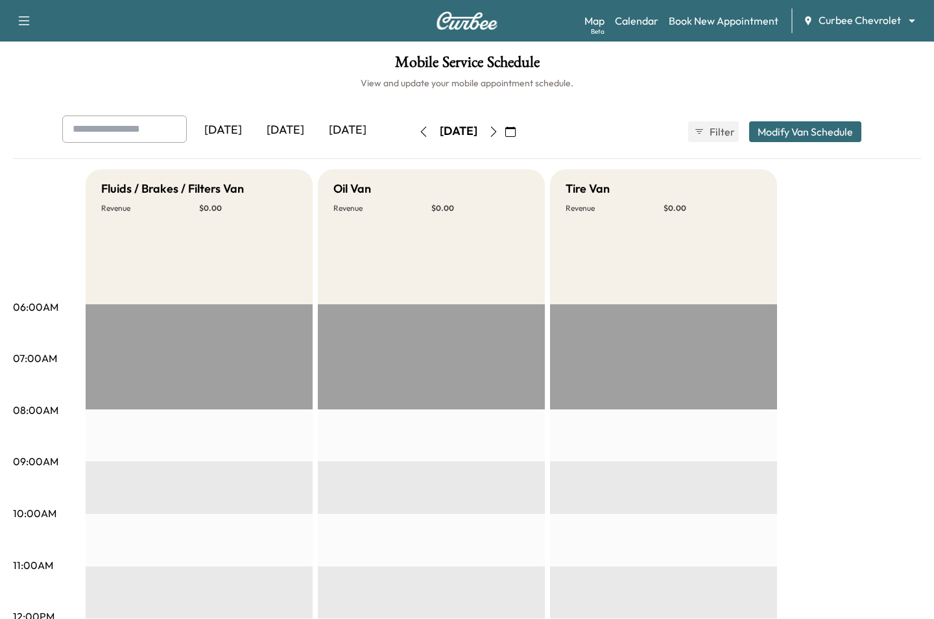
click at [499, 132] on icon "button" at bounding box center [494, 132] width 10 height 10
click at [499, 131] on icon "button" at bounding box center [494, 132] width 10 height 10
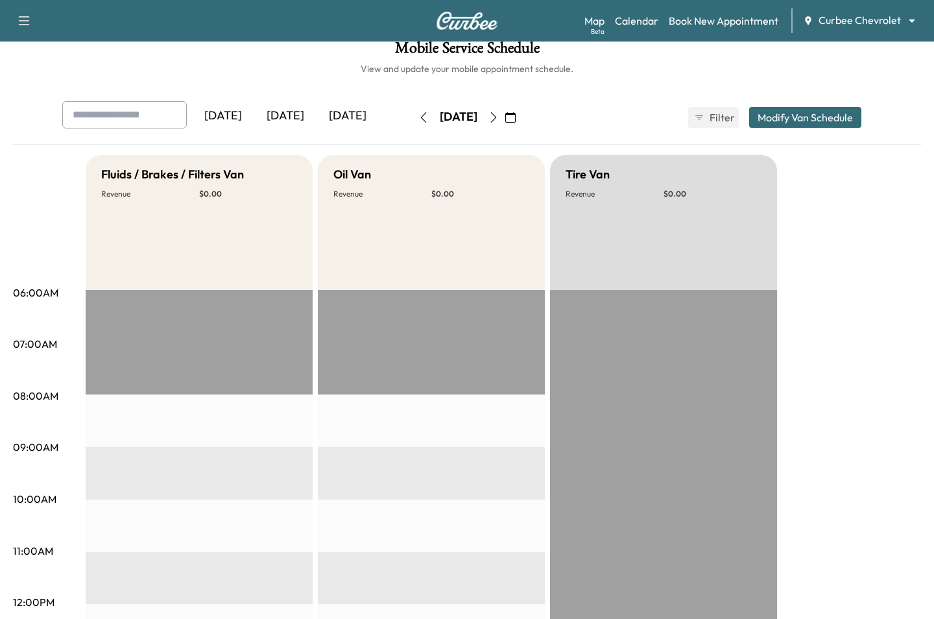
scroll to position [6, 0]
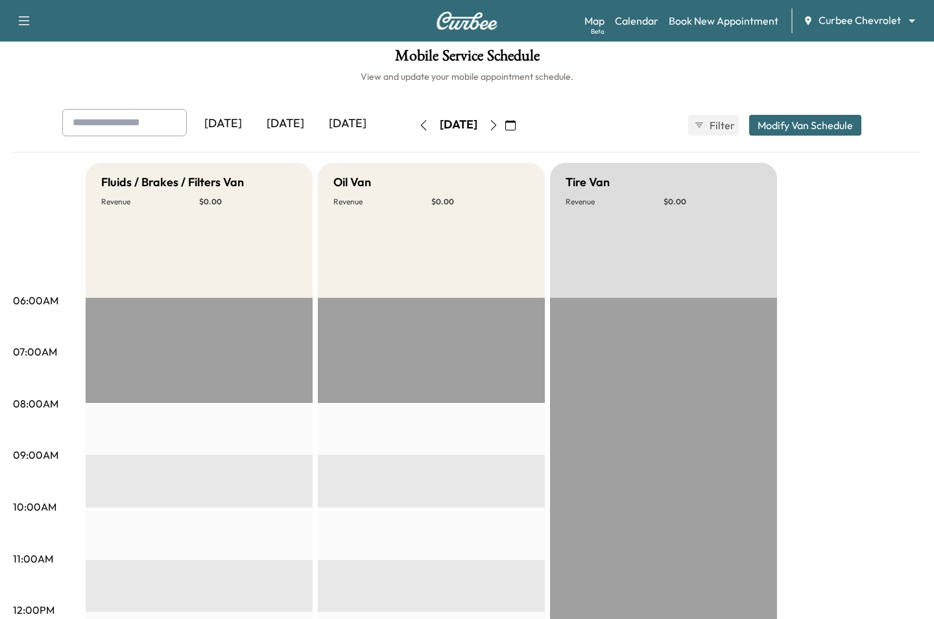
click at [293, 120] on div "[DATE]" at bounding box center [285, 124] width 62 height 30
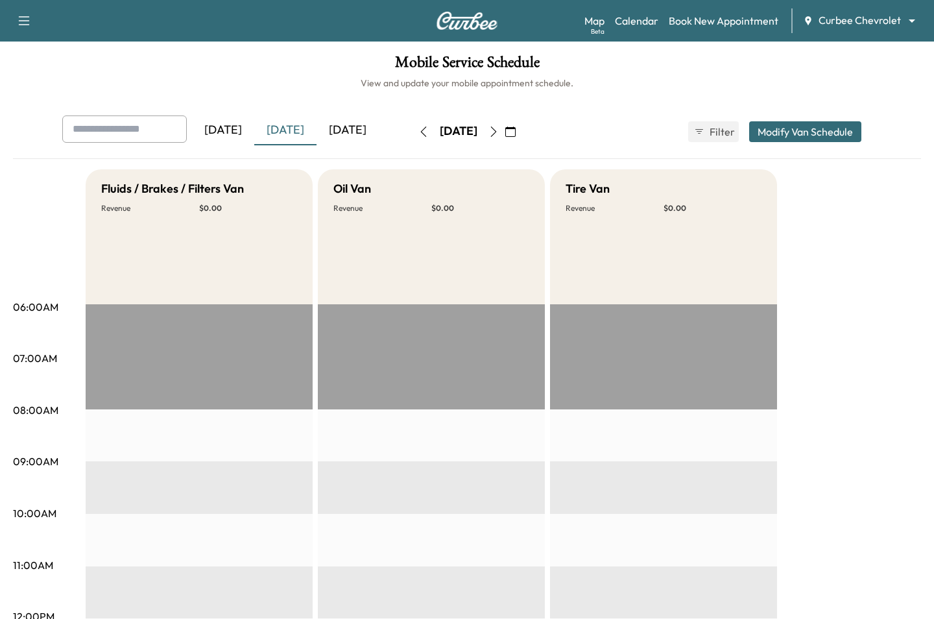
click at [358, 124] on div "[DATE]" at bounding box center [348, 130] width 62 height 30
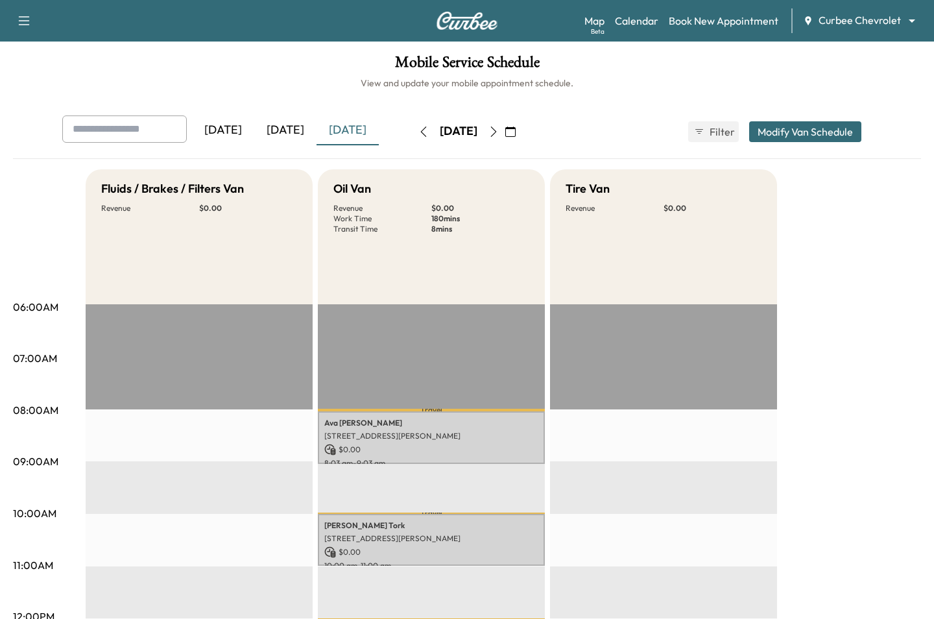
click at [499, 133] on icon "button" at bounding box center [494, 132] width 10 height 10
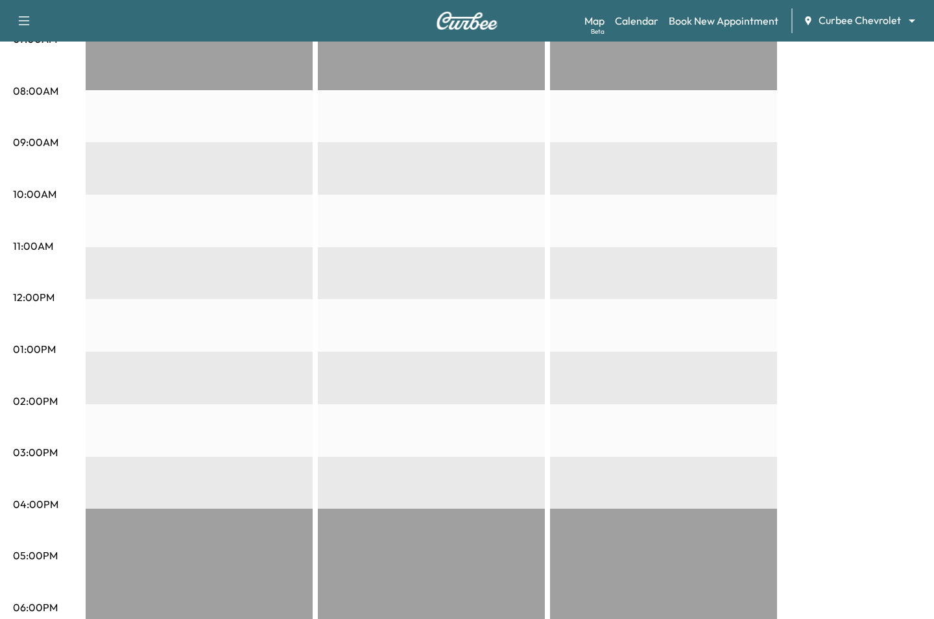
scroll to position [290, 0]
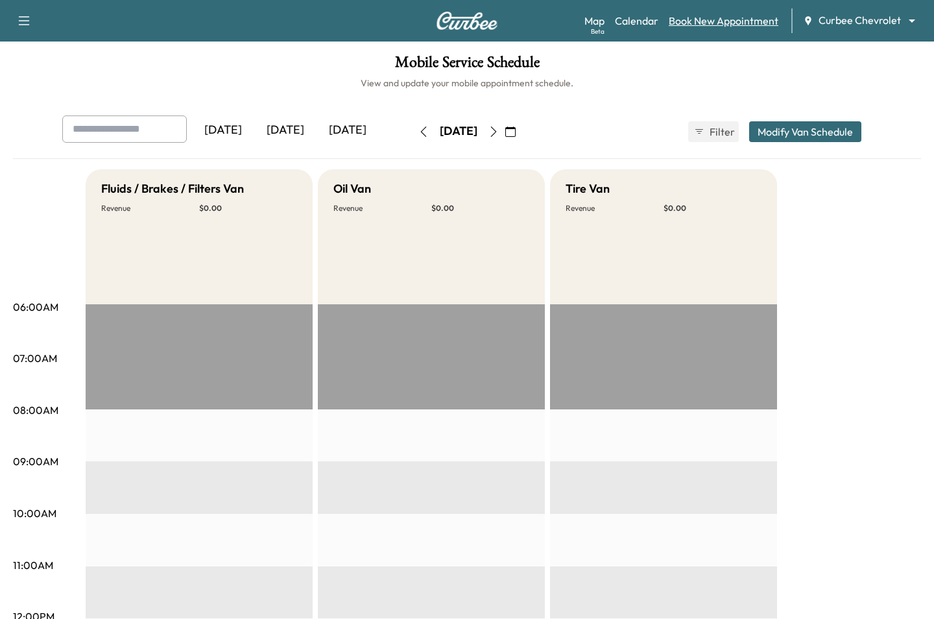
click at [709, 27] on link "Book New Appointment" at bounding box center [724, 21] width 110 height 16
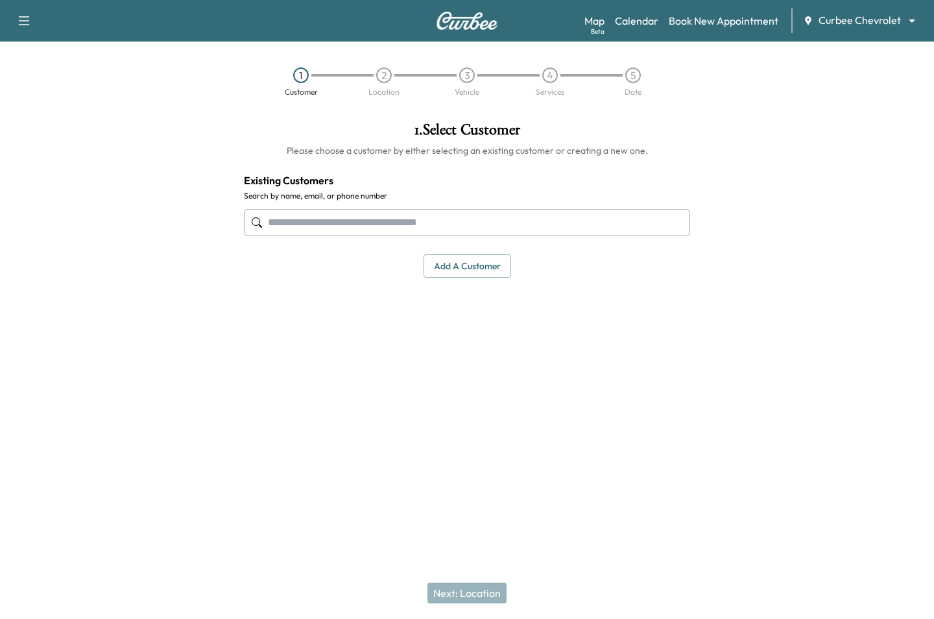
click at [441, 235] on div at bounding box center [467, 222] width 446 height 43
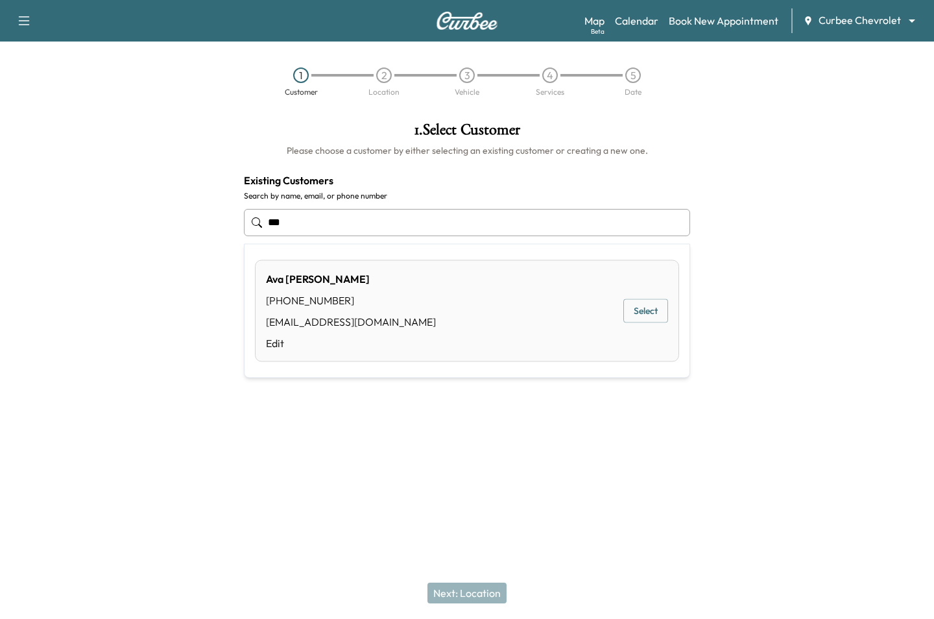
click at [454, 278] on div "Ava Mudd (972) 533-7392 thechrisman+ava@gmail.com Edit Select" at bounding box center [467, 311] width 424 height 102
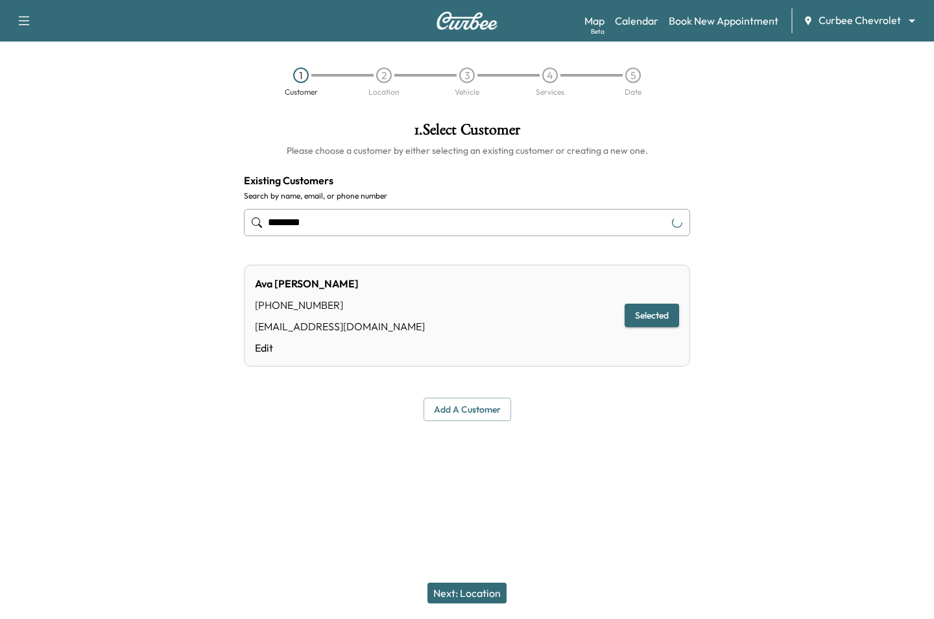
type input "********"
click at [467, 592] on button "Next: Location" at bounding box center [467, 593] width 79 height 21
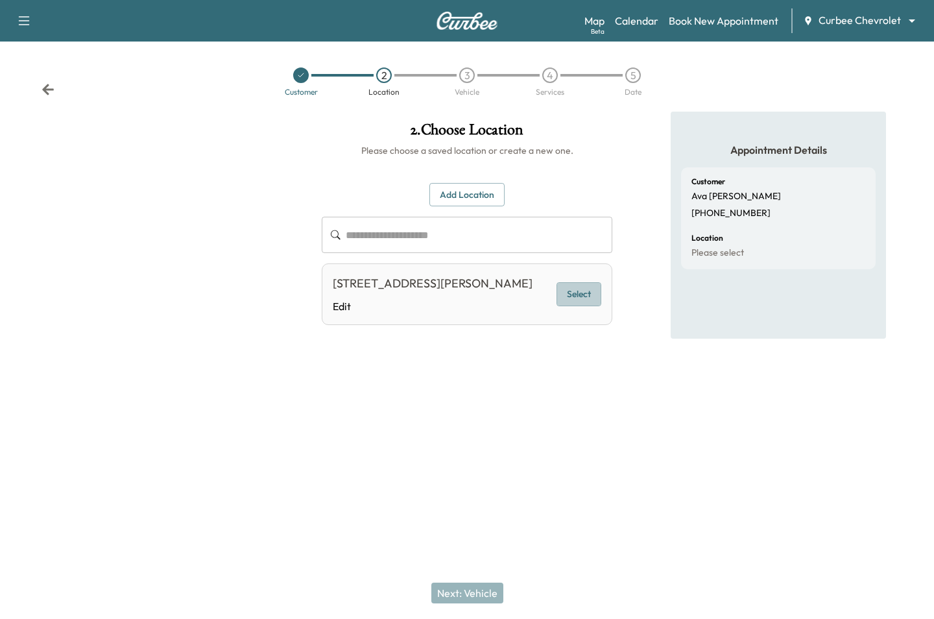
click at [588, 285] on button "Select" at bounding box center [579, 294] width 45 height 24
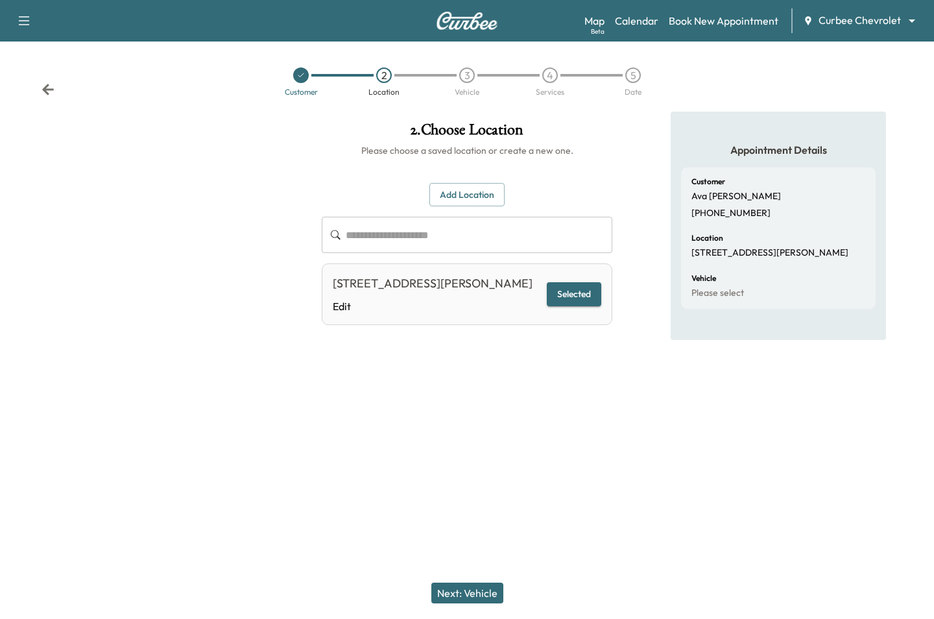
click at [466, 588] on button "Next: Vehicle" at bounding box center [467, 593] width 72 height 21
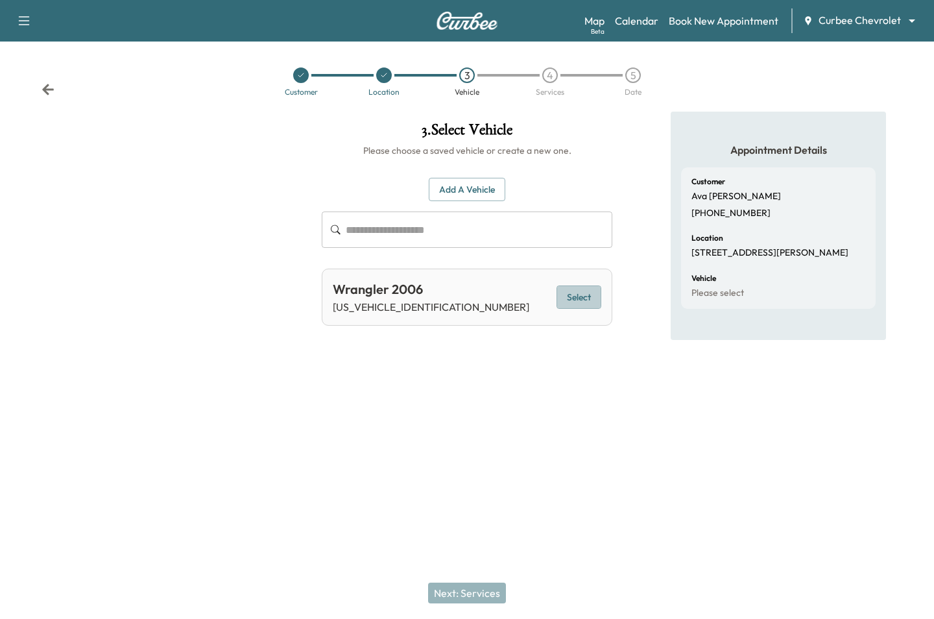
click at [571, 294] on button "Select" at bounding box center [579, 297] width 45 height 24
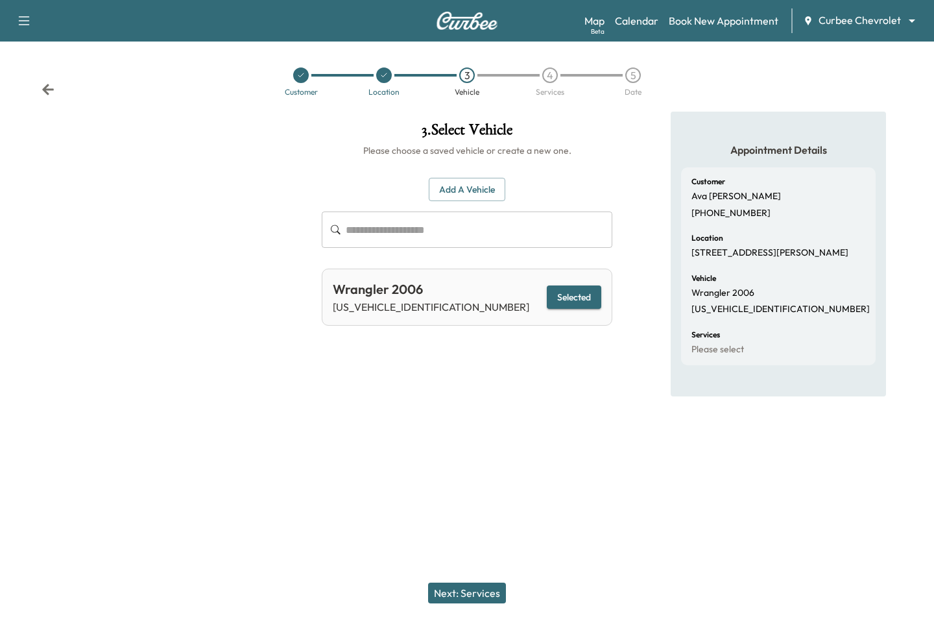
click at [474, 592] on button "Next: Services" at bounding box center [467, 593] width 78 height 21
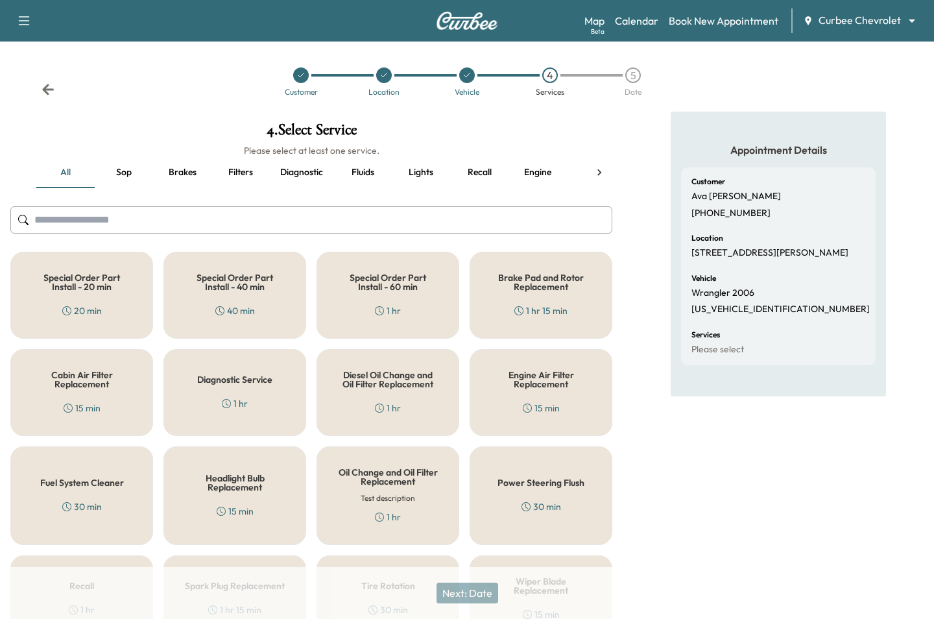
click at [369, 317] on div "Special Order Part Install - 60 min 1 hr" at bounding box center [388, 295] width 143 height 87
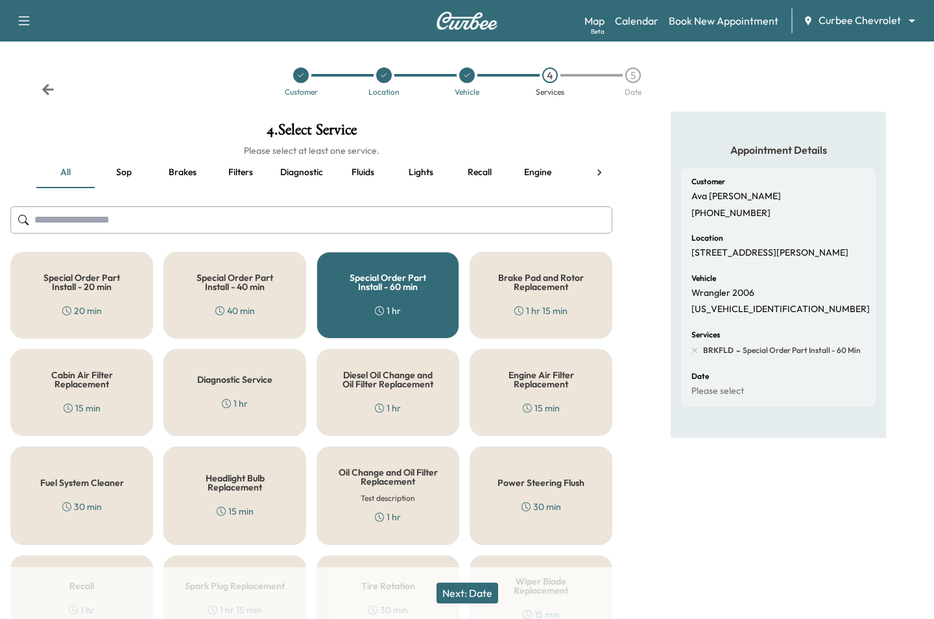
click at [458, 594] on button "Next: Date" at bounding box center [468, 593] width 62 height 21
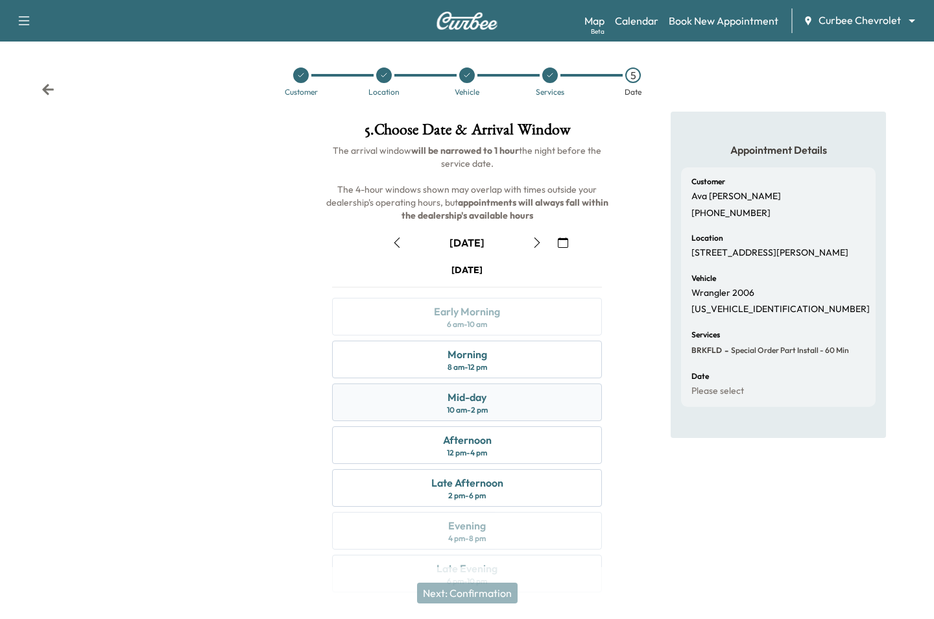
click at [489, 401] on div "Mid-day 10 am - 2 pm" at bounding box center [467, 402] width 270 height 38
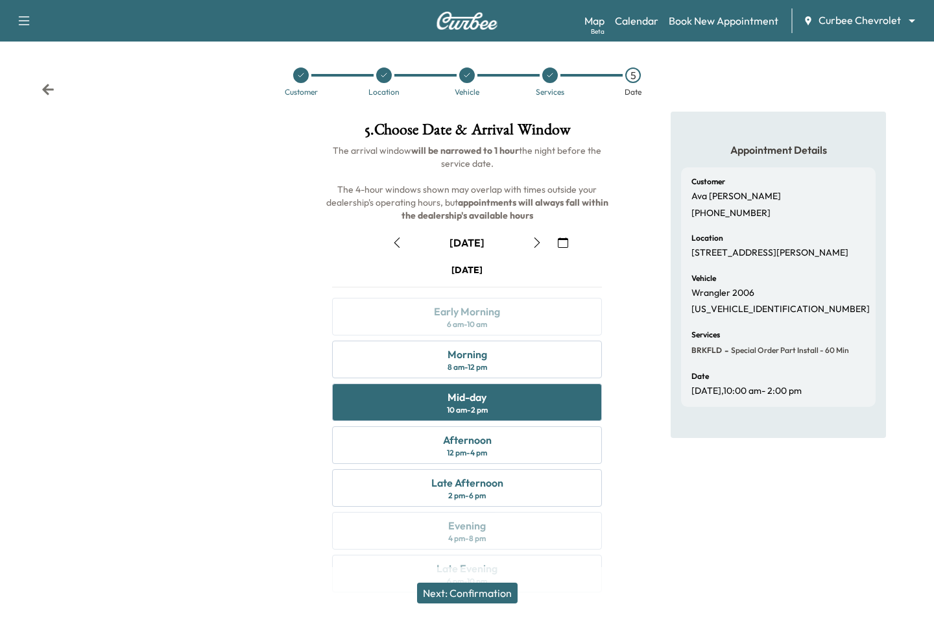
click at [467, 593] on button "Next: Confirmation" at bounding box center [467, 593] width 101 height 21
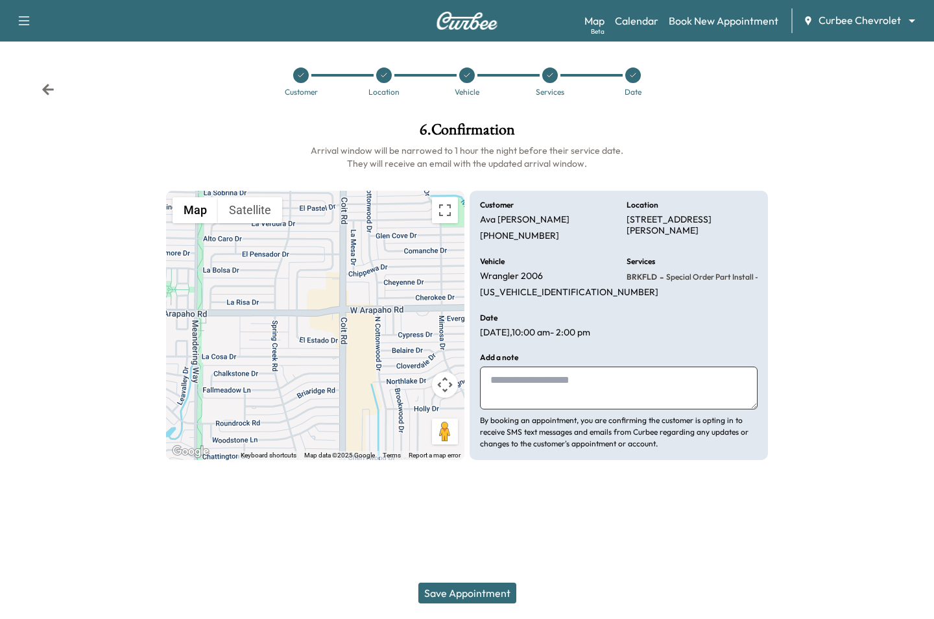
click at [467, 593] on button "Save Appointment" at bounding box center [468, 593] width 98 height 21
click at [546, 75] on div at bounding box center [550, 75] width 16 height 16
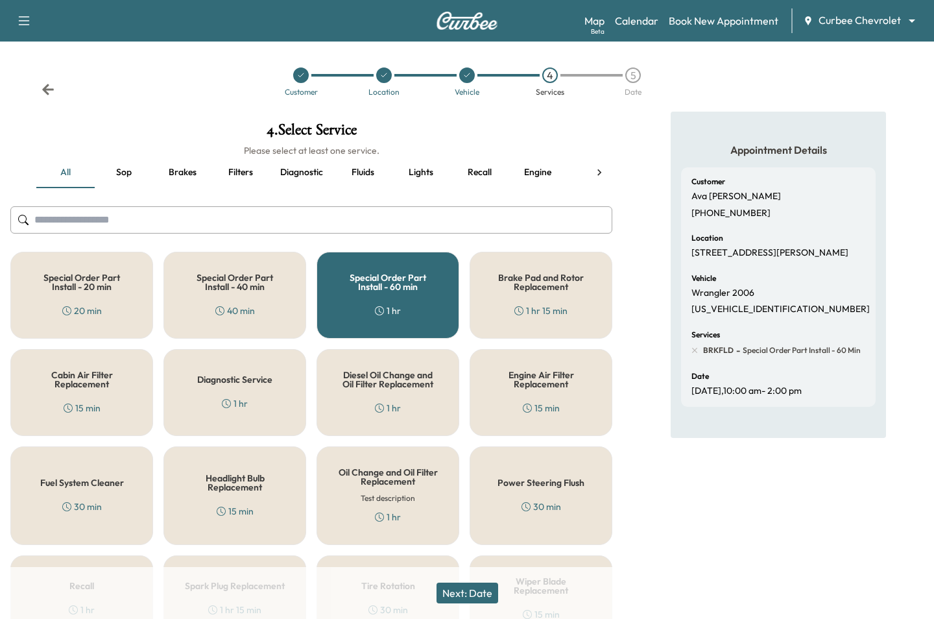
click at [365, 289] on h5 "Special Order Part Install - 60 min" at bounding box center [388, 282] width 100 height 18
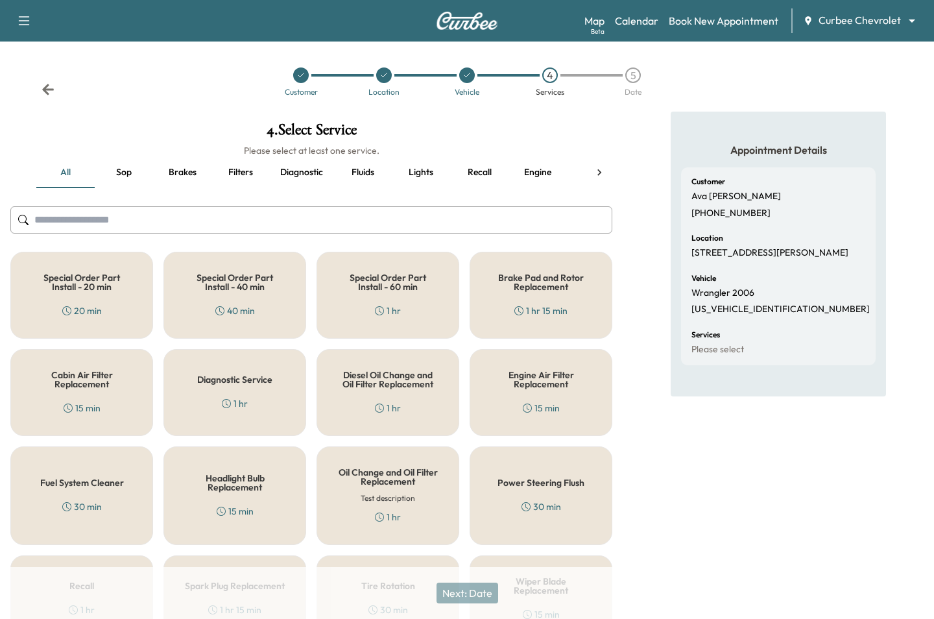
click at [345, 295] on div "Special Order Part Install - 60 min 1 hr" at bounding box center [388, 295] width 143 height 87
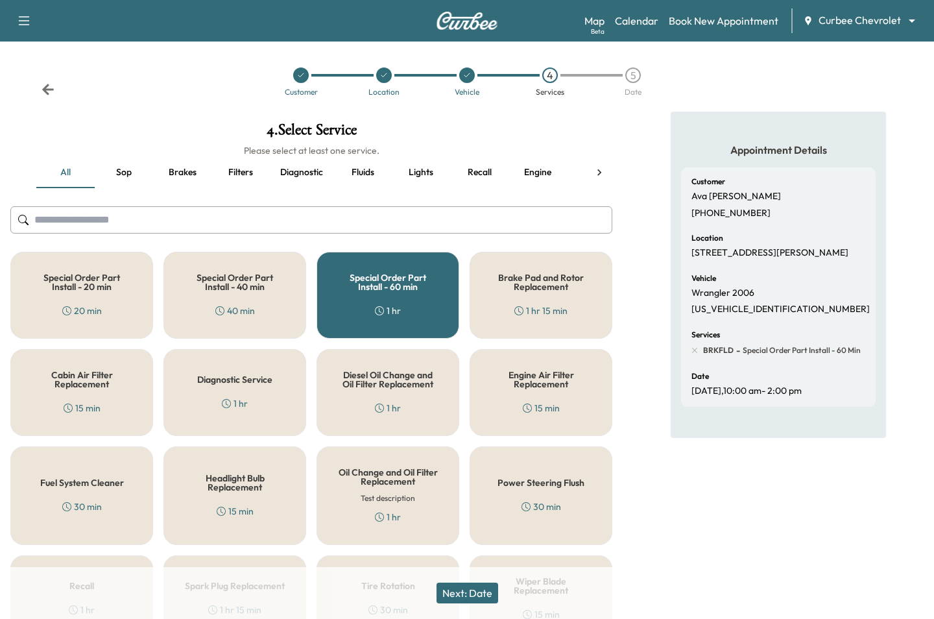
click at [401, 306] on div "Special Order Part Install - 60 min 1 hr" at bounding box center [388, 295] width 143 height 87
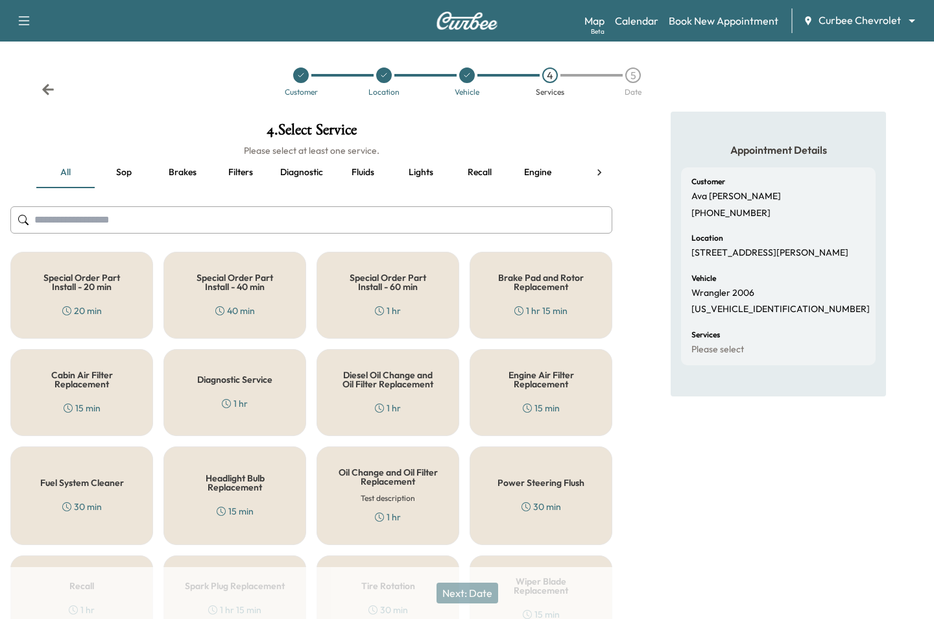
click at [19, 25] on icon "button" at bounding box center [24, 21] width 16 height 16
click at [28, 72] on button "Log Out" at bounding box center [45, 73] width 49 height 21
